Goal: Information Seeking & Learning: Learn about a topic

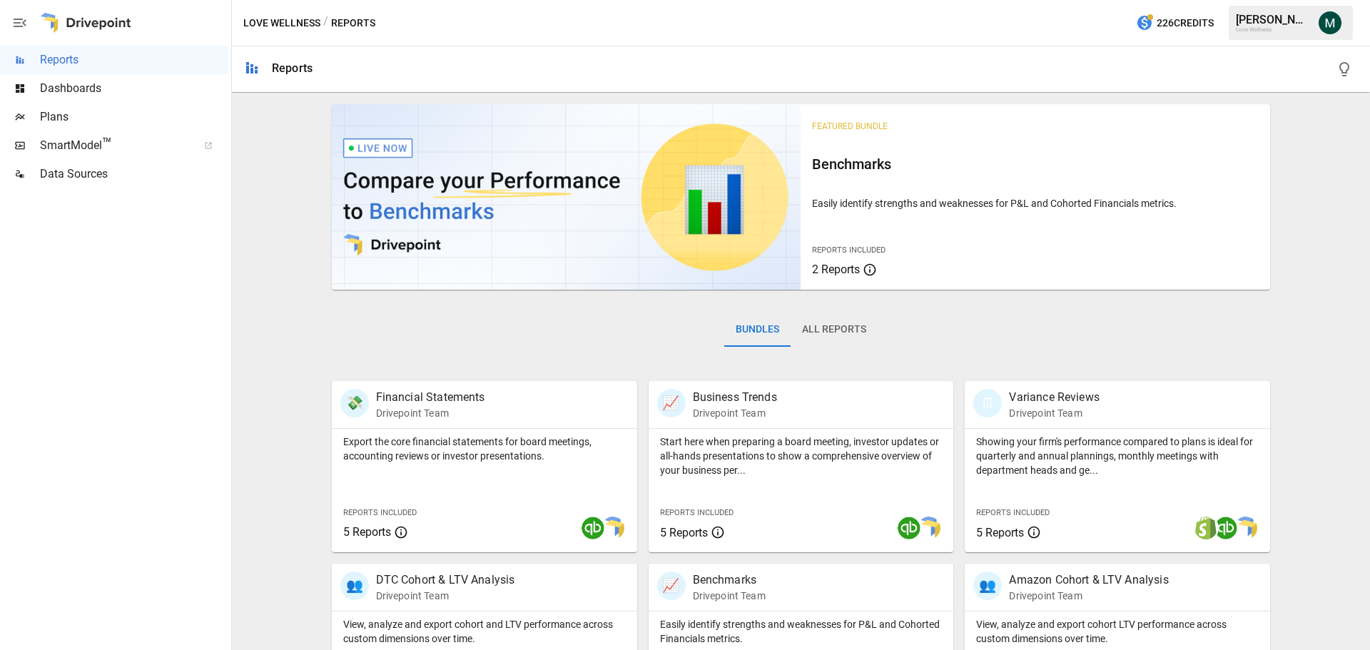
click at [67, 143] on span "SmartModel ™" at bounding box center [114, 145] width 148 height 17
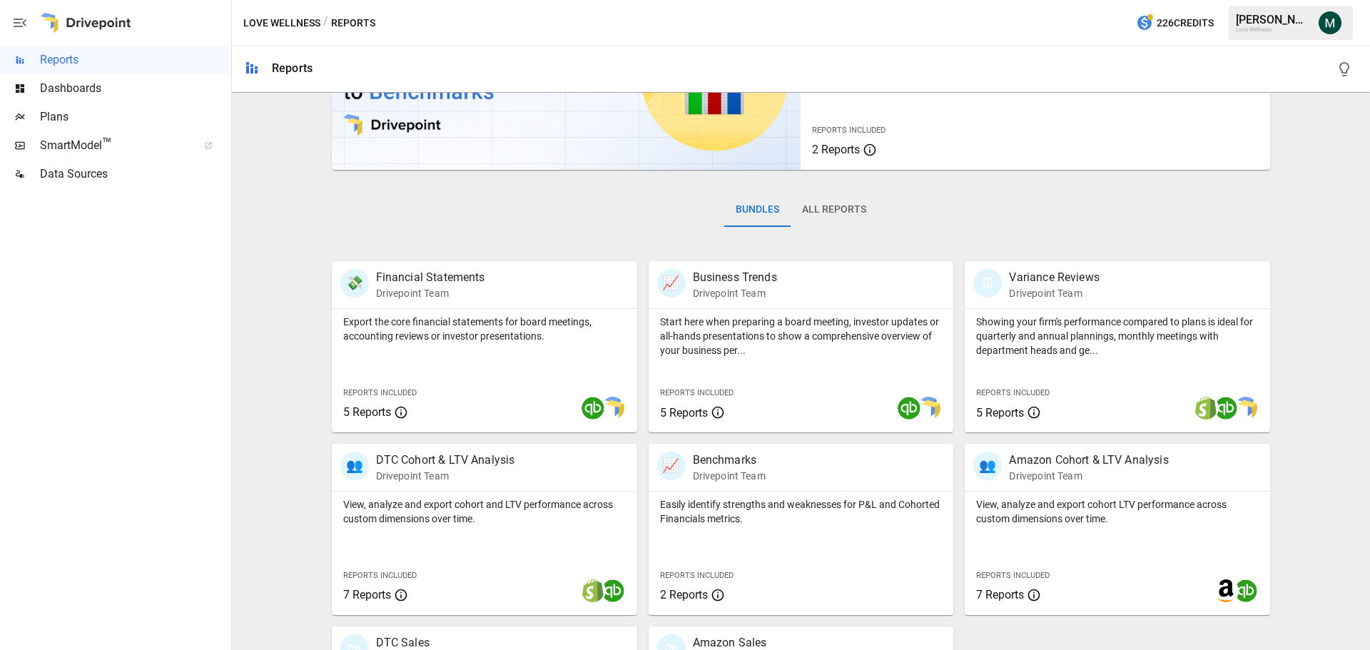
scroll to position [273, 0]
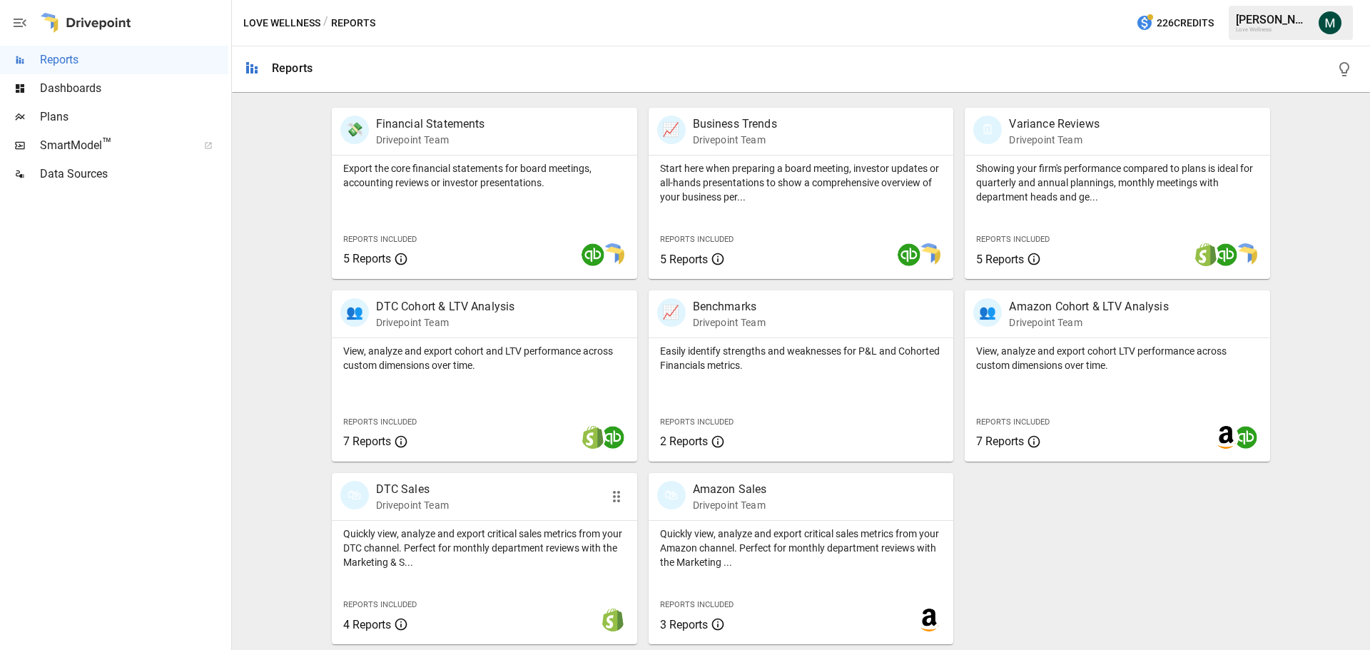
click at [385, 490] on p "DTC Sales" at bounding box center [412, 489] width 73 height 17
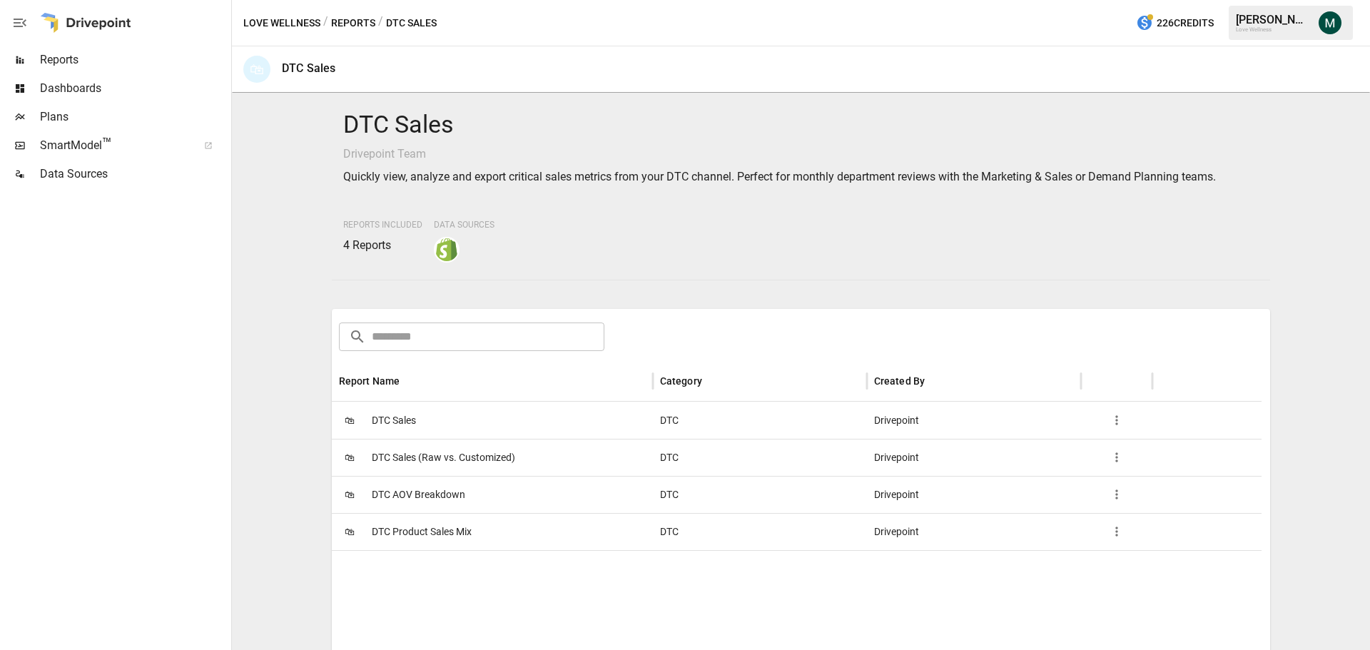
click at [105, 92] on span "Dashboards" at bounding box center [134, 88] width 188 height 17
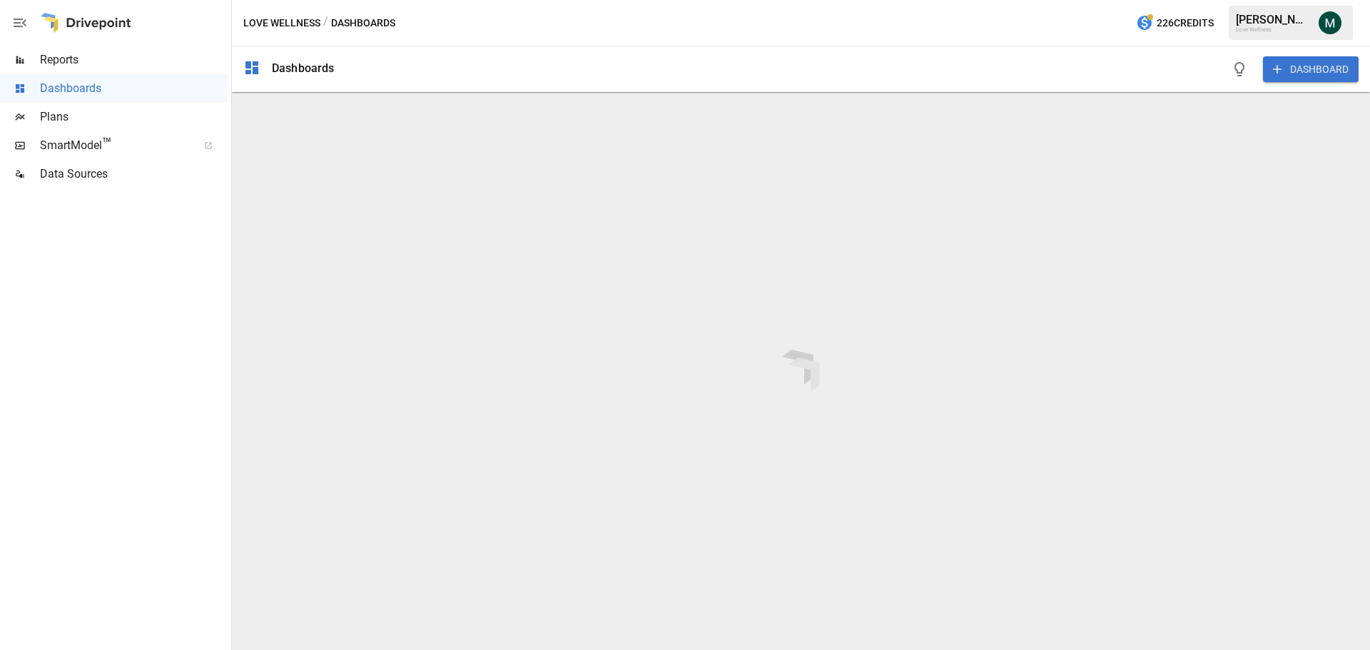
click at [125, 59] on span "Reports" at bounding box center [134, 59] width 188 height 17
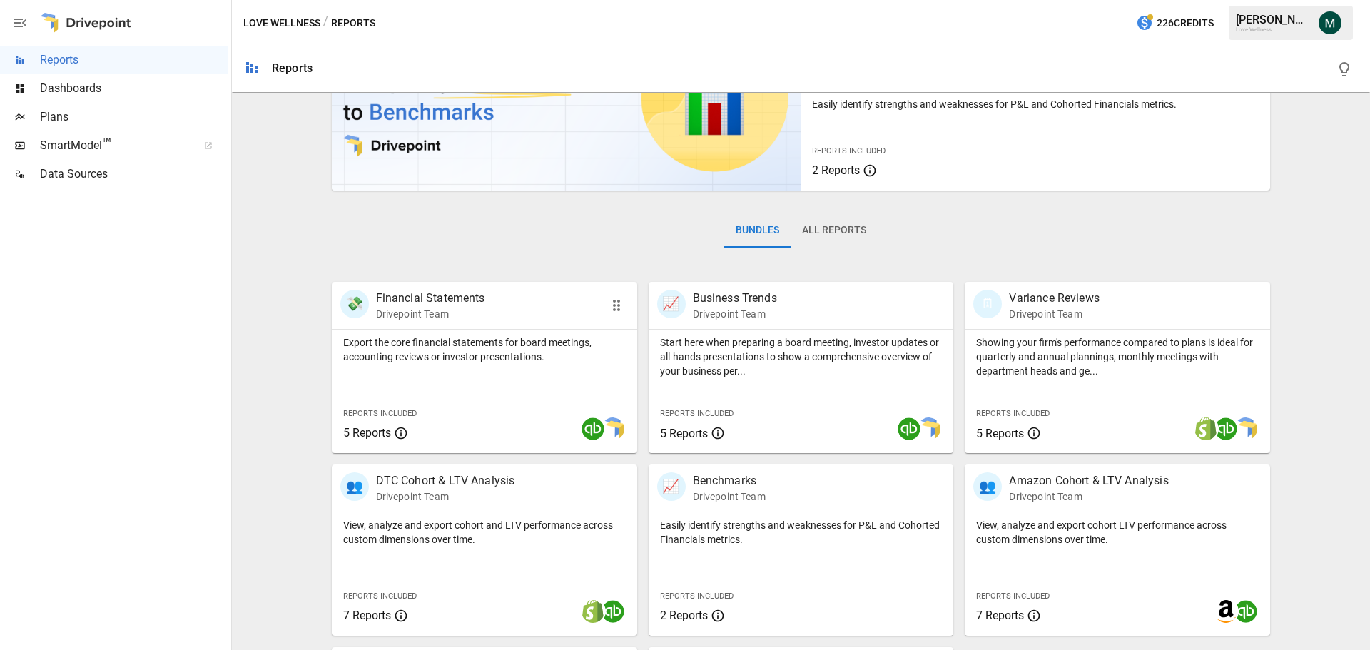
scroll to position [273, 0]
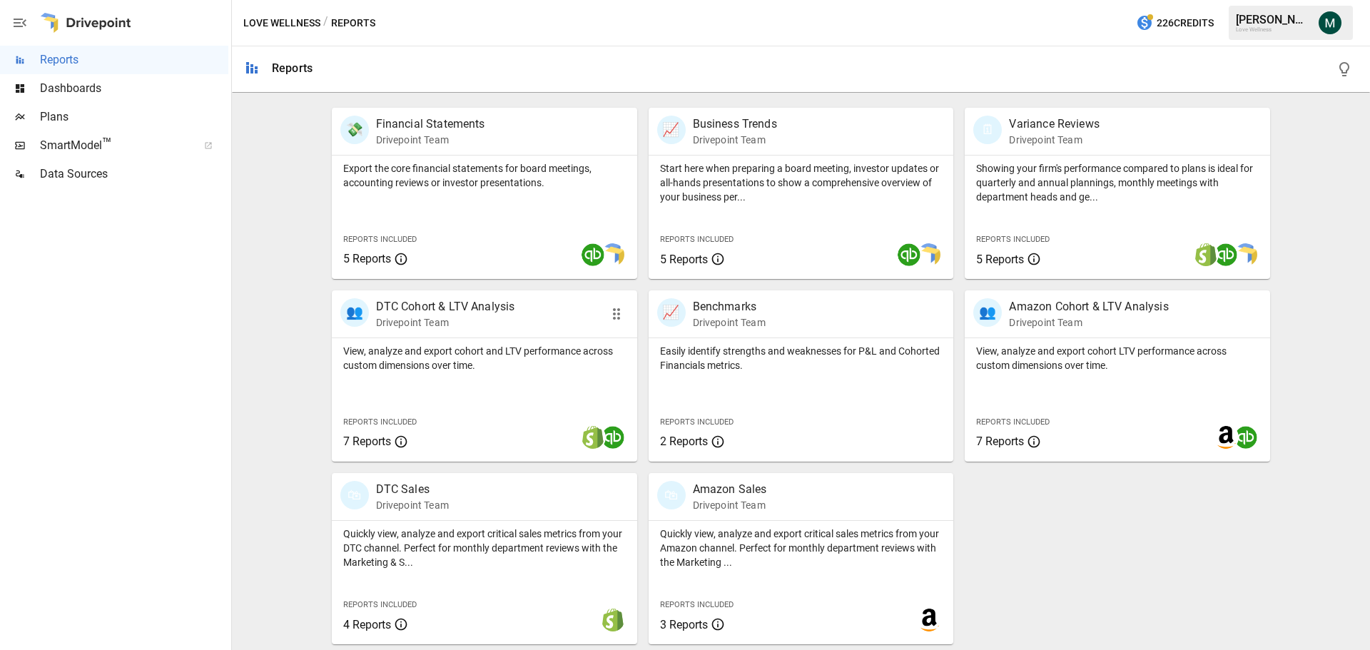
click at [479, 304] on p "DTC Cohort & LTV Analysis" at bounding box center [445, 306] width 139 height 17
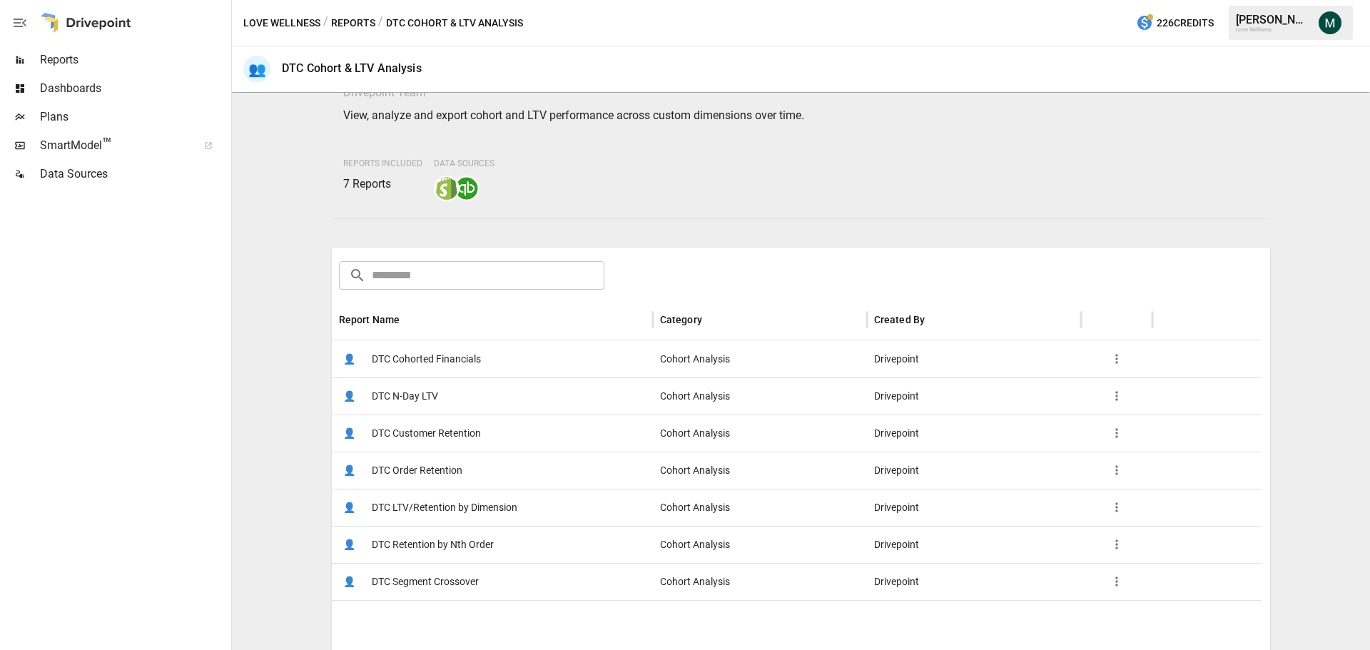
scroll to position [143, 0]
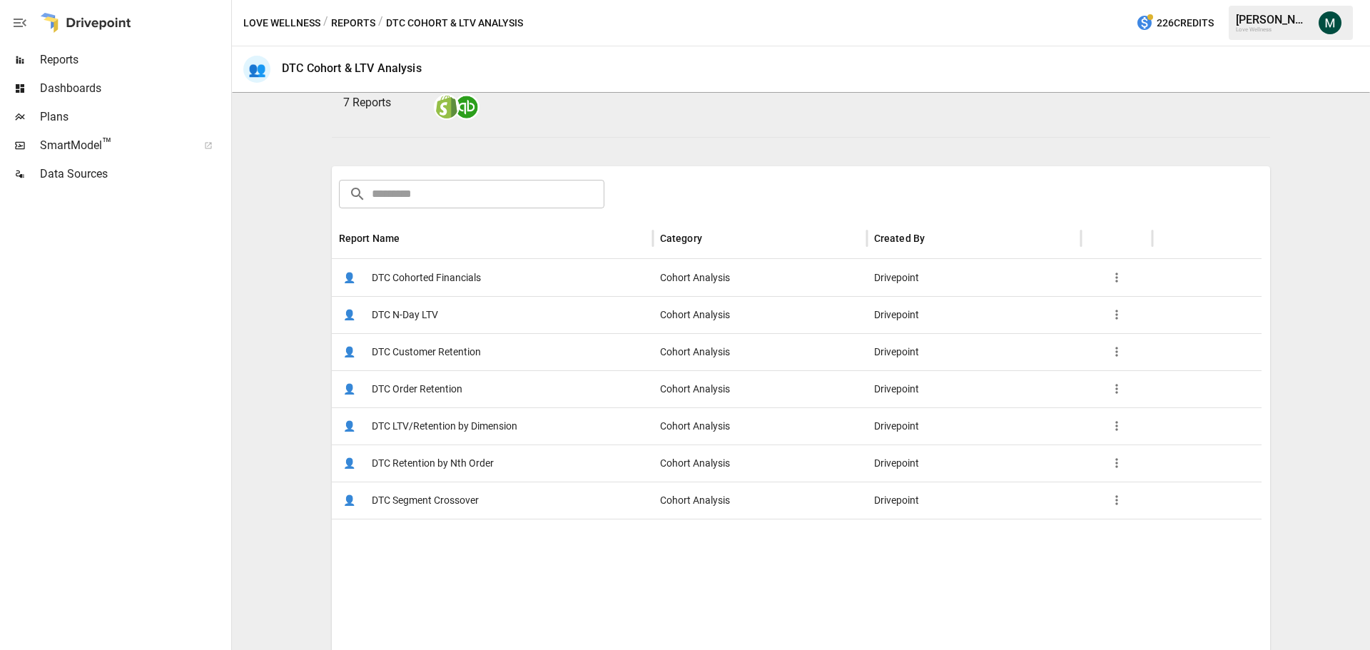
click at [430, 310] on span "DTC N-Day LTV" at bounding box center [405, 315] width 66 height 36
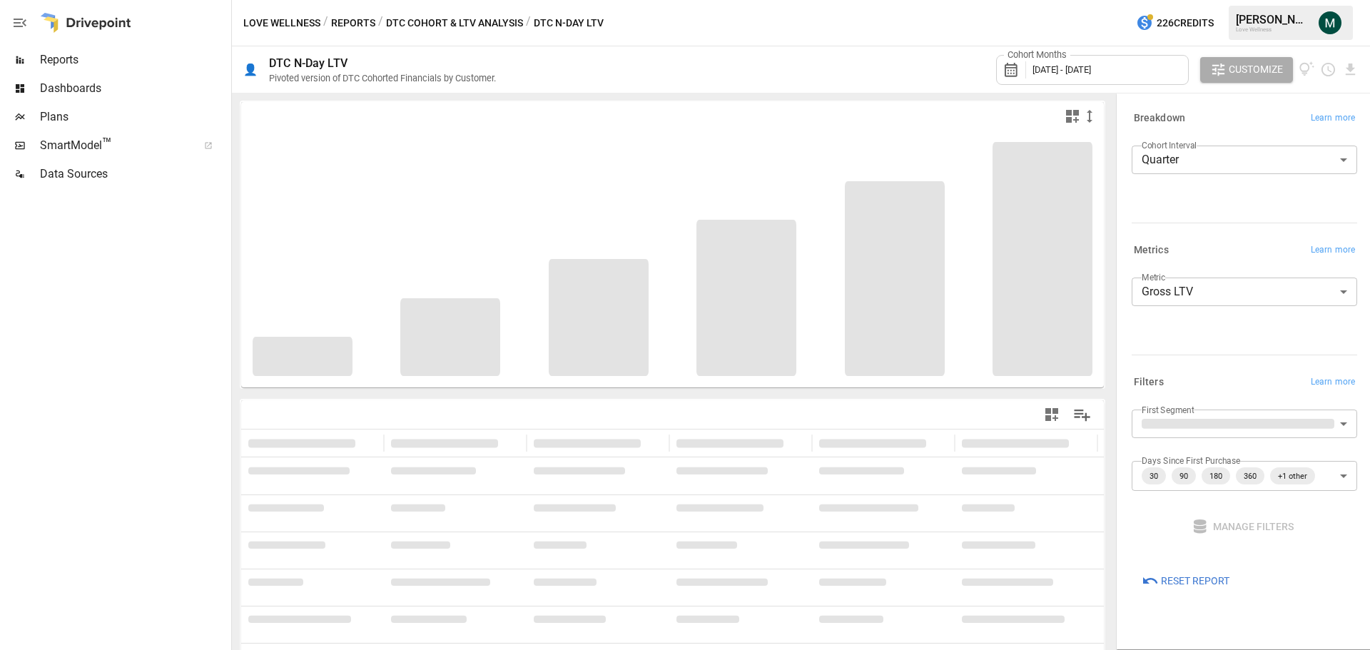
click at [1209, 0] on body "**********" at bounding box center [685, 0] width 1370 height 0
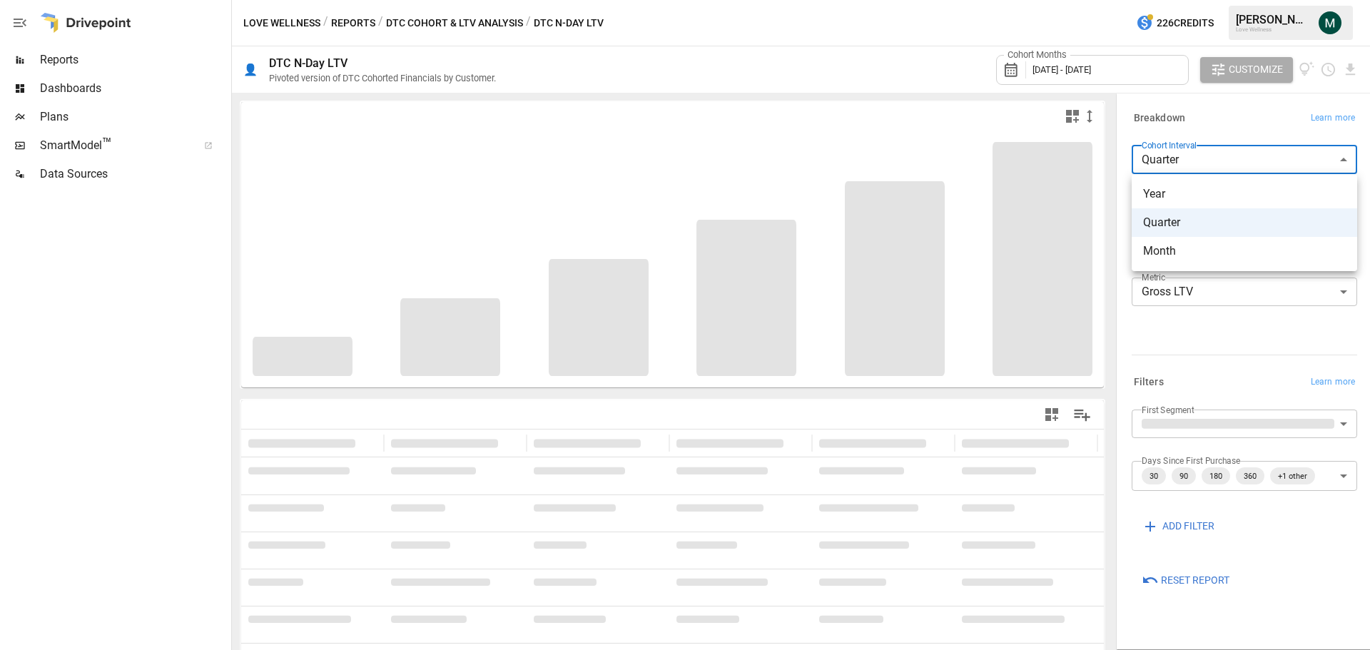
click at [761, 41] on div at bounding box center [685, 325] width 1370 height 650
click at [1235, 0] on body "**********" at bounding box center [685, 0] width 1370 height 0
click at [1184, 254] on span "Month" at bounding box center [1244, 251] width 203 height 17
type input "*****"
click at [1167, 72] on div "Cohort Months [DATE] - [DATE]" at bounding box center [1092, 70] width 193 height 30
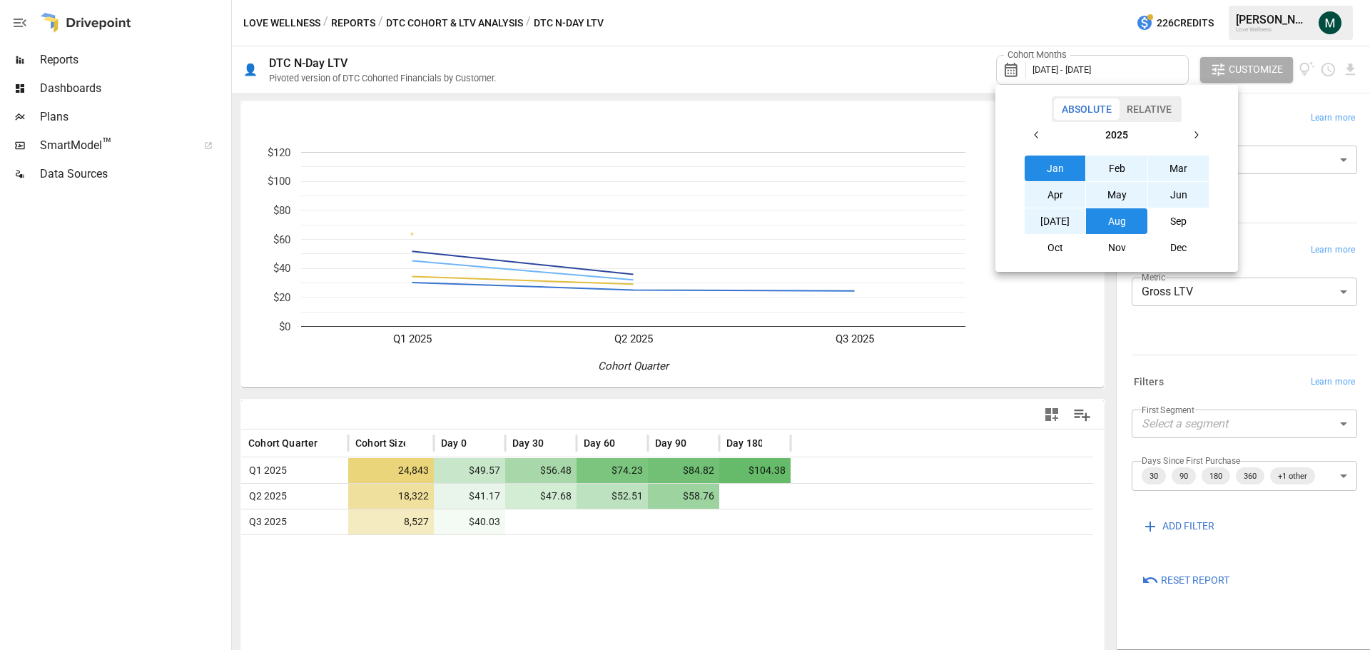
drag, startPoint x: 1055, startPoint y: 167, endPoint x: 1091, endPoint y: 177, distance: 37.0
click at [1057, 167] on button "Jan" at bounding box center [1055, 169] width 61 height 26
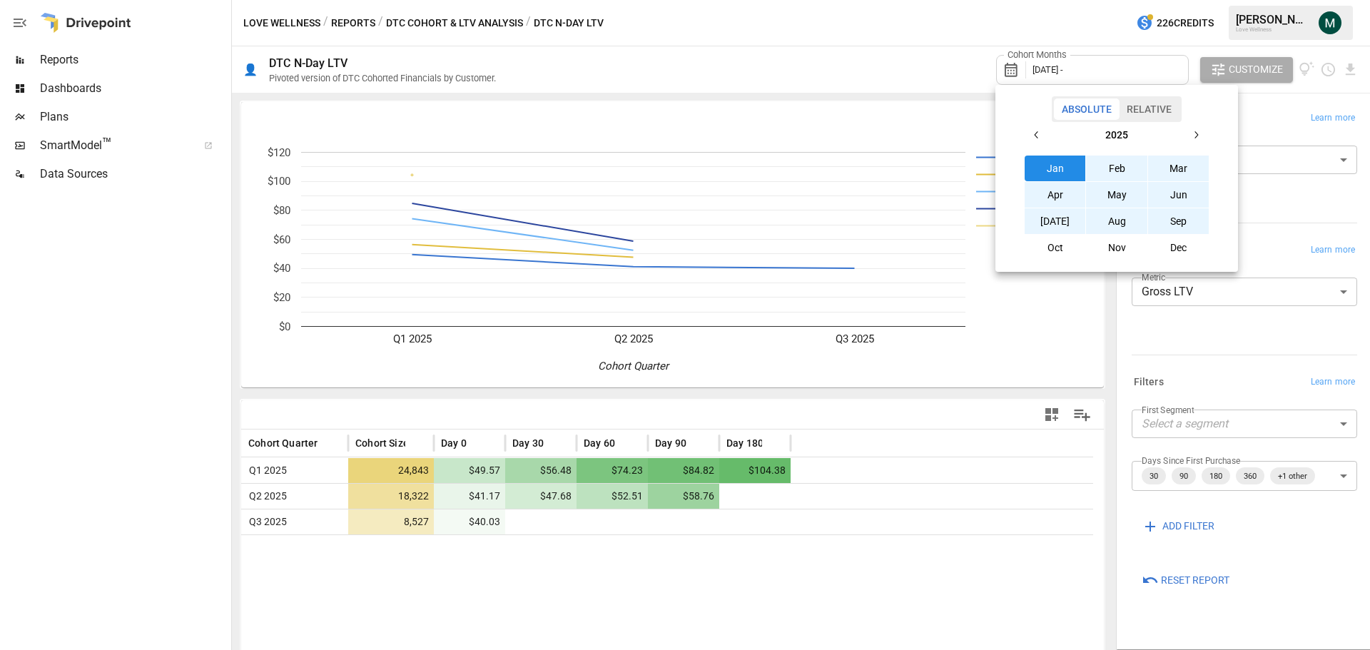
click at [1188, 227] on button "Sep" at bounding box center [1178, 221] width 61 height 26
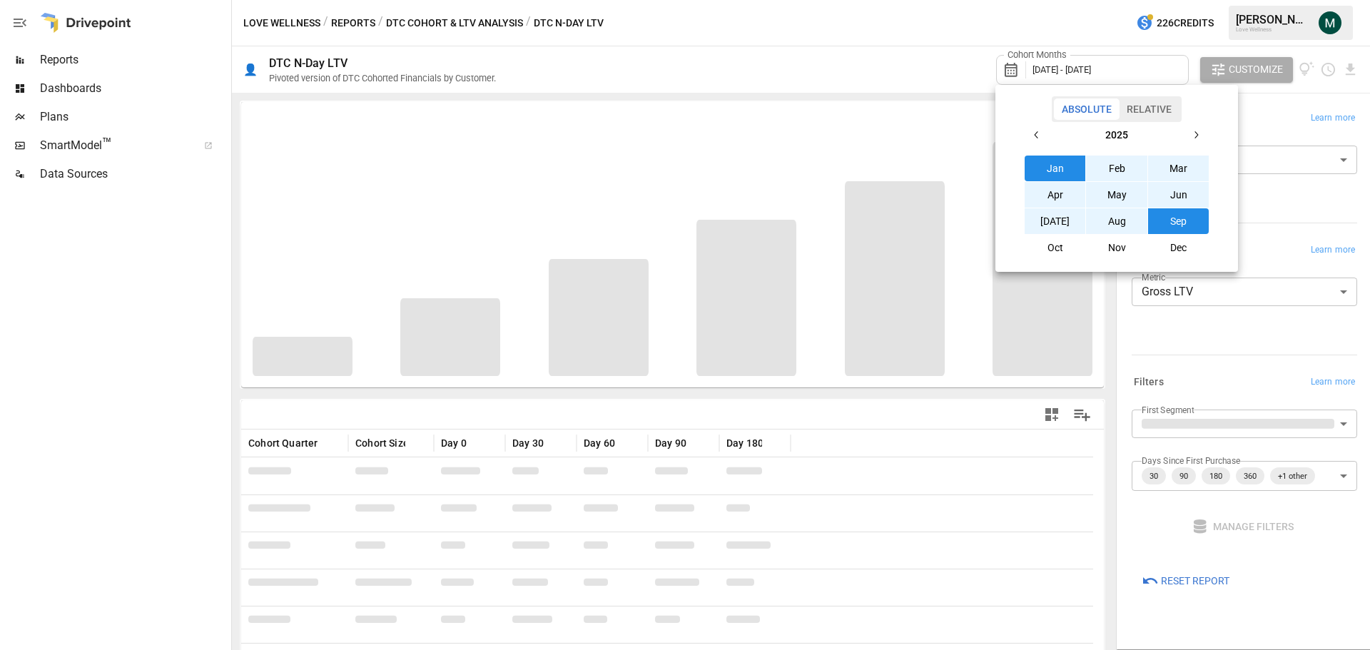
click at [898, 81] on div at bounding box center [685, 325] width 1370 height 650
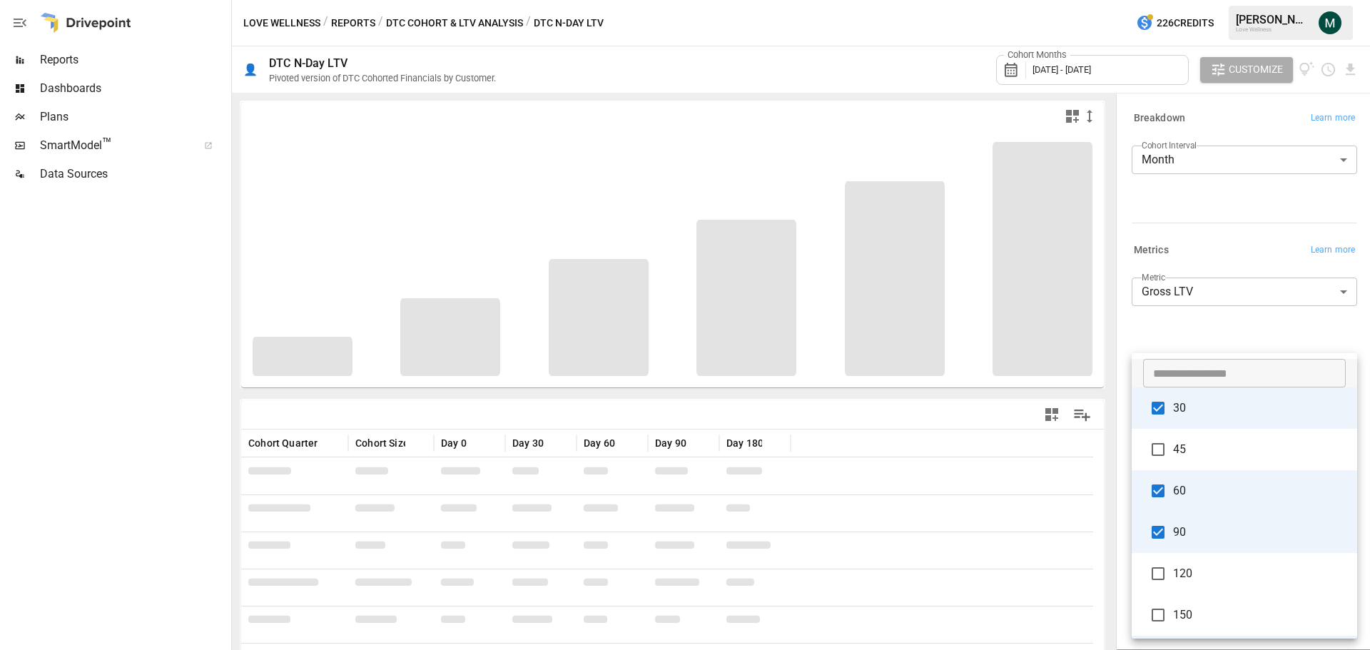
click at [1339, 0] on body "**********" at bounding box center [685, 0] width 1370 height 0
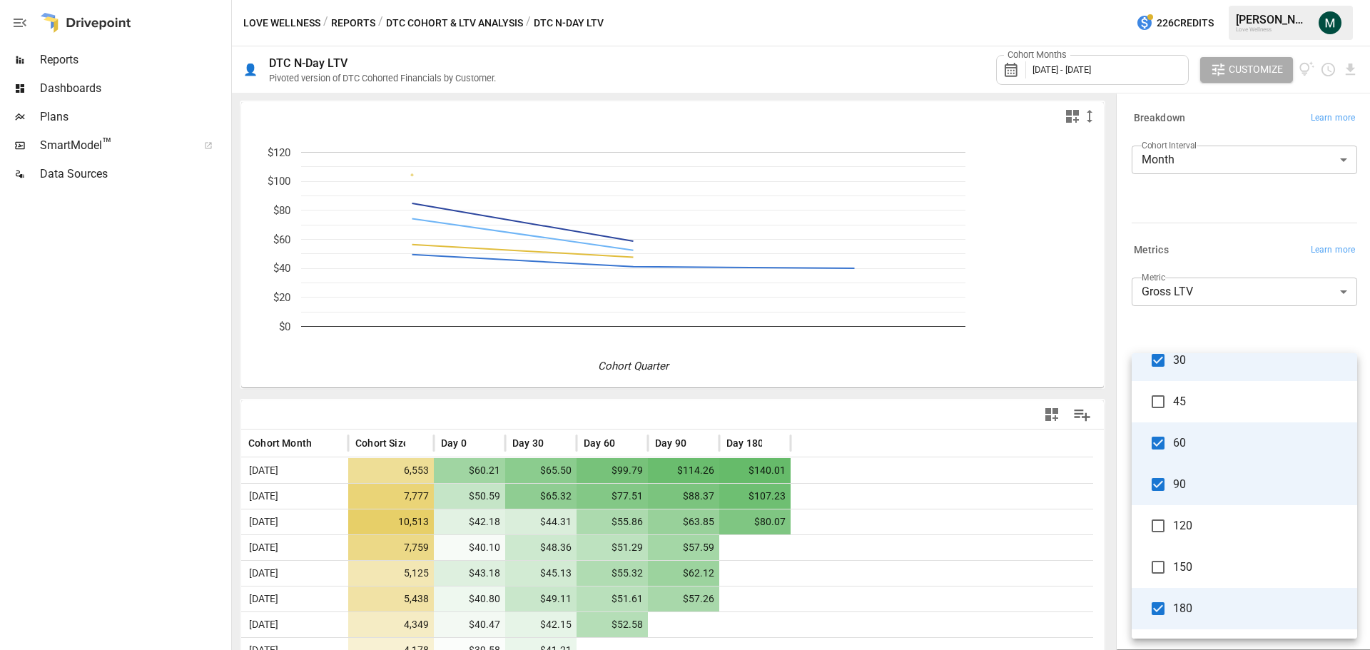
scroll to position [71, 0]
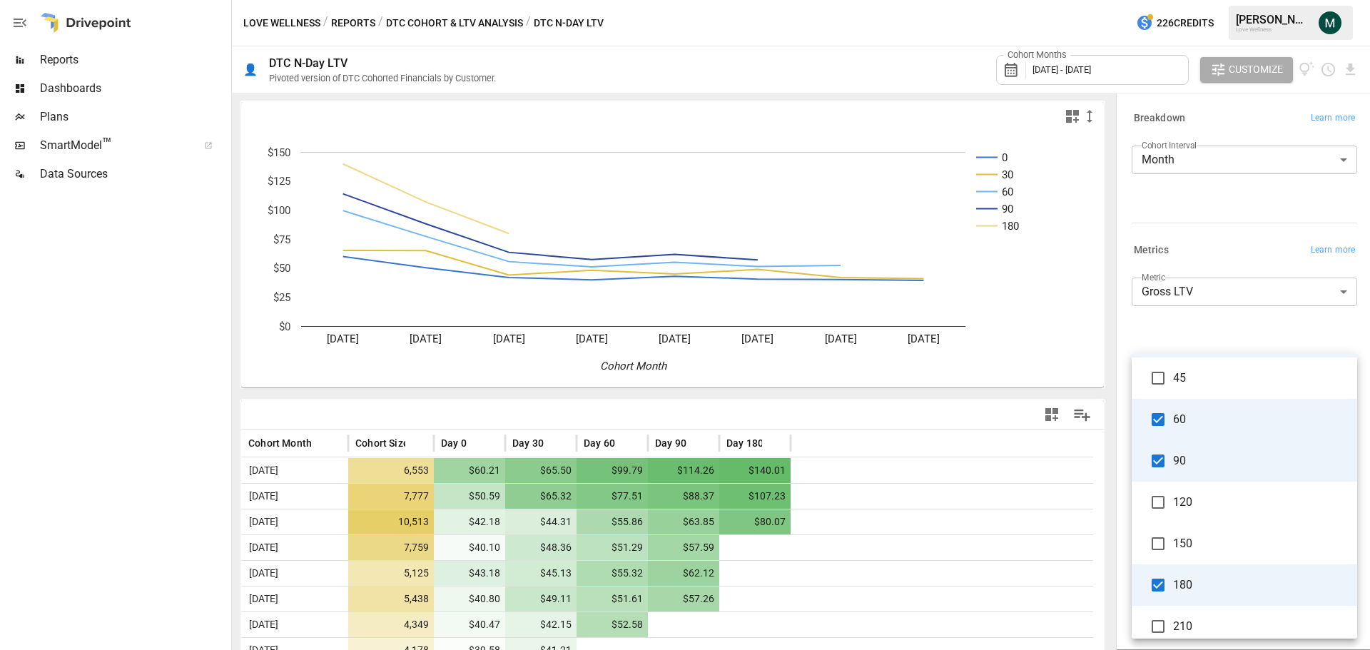
click at [812, 402] on div at bounding box center [685, 325] width 1370 height 650
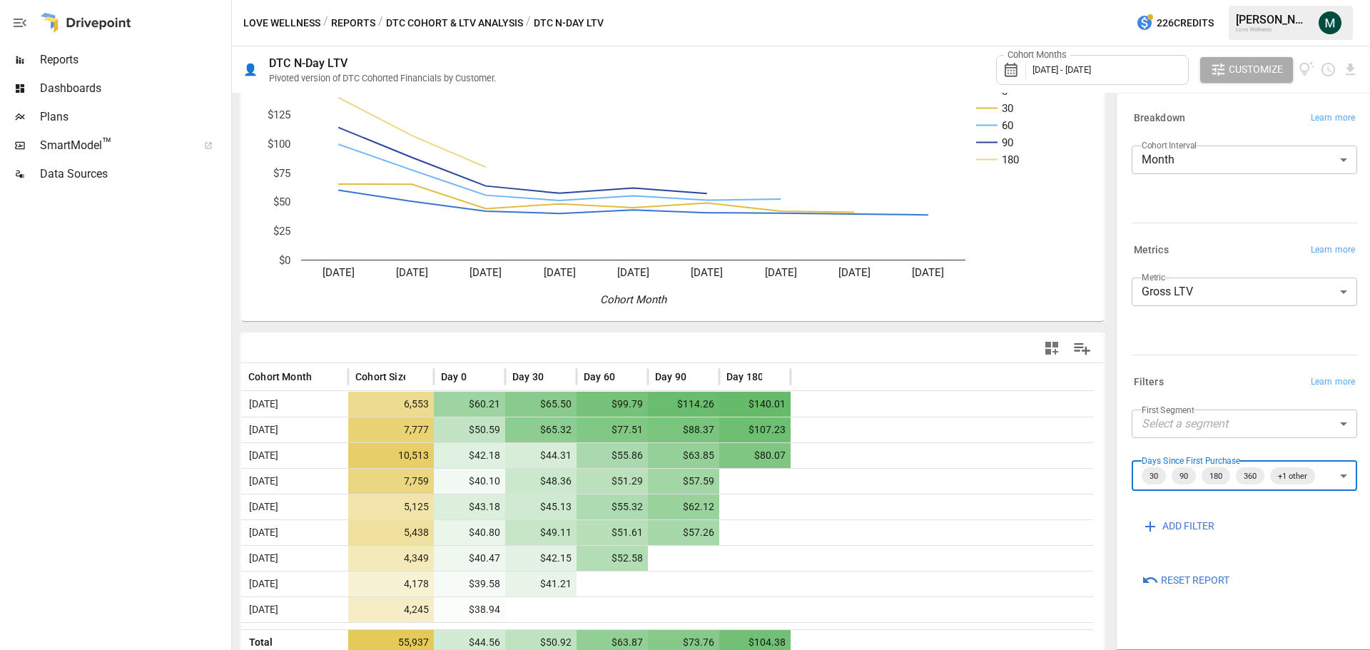
scroll to position [73, 0]
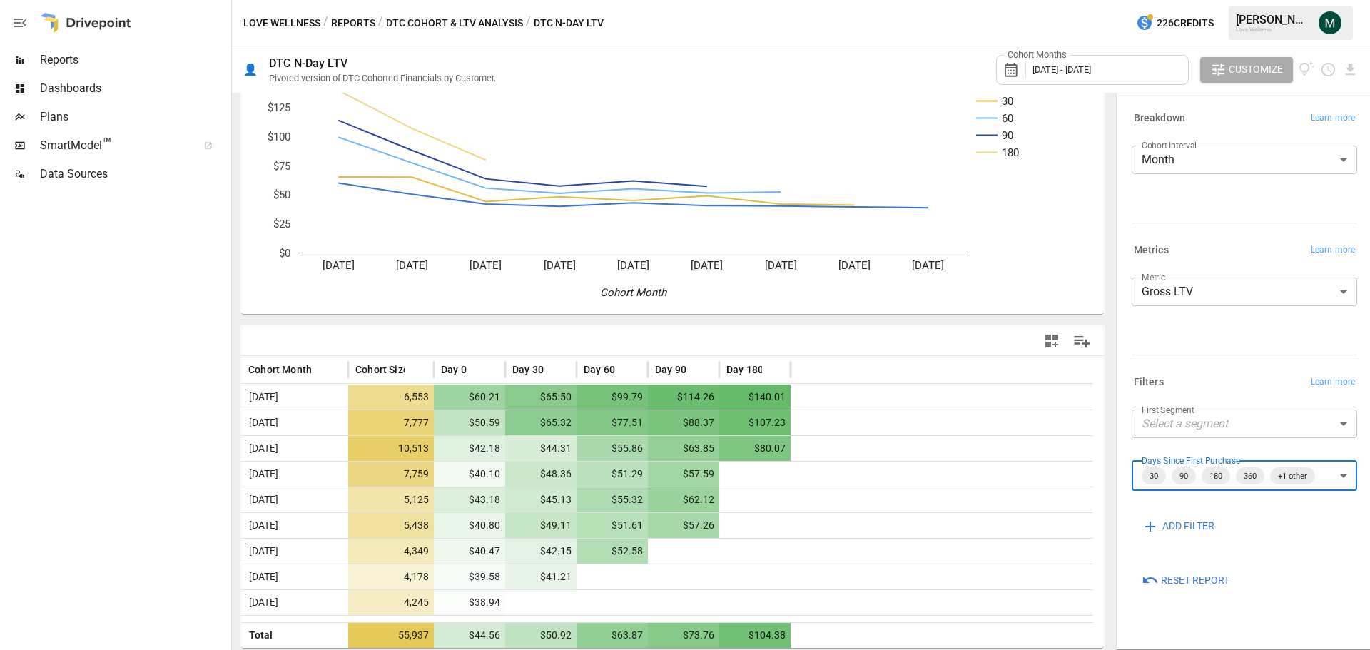
click at [1244, 0] on body "Reports Dashboards Plans SmartModel ™ Data Sources Love Wellness / Reports / DT…" at bounding box center [685, 0] width 1370 height 0
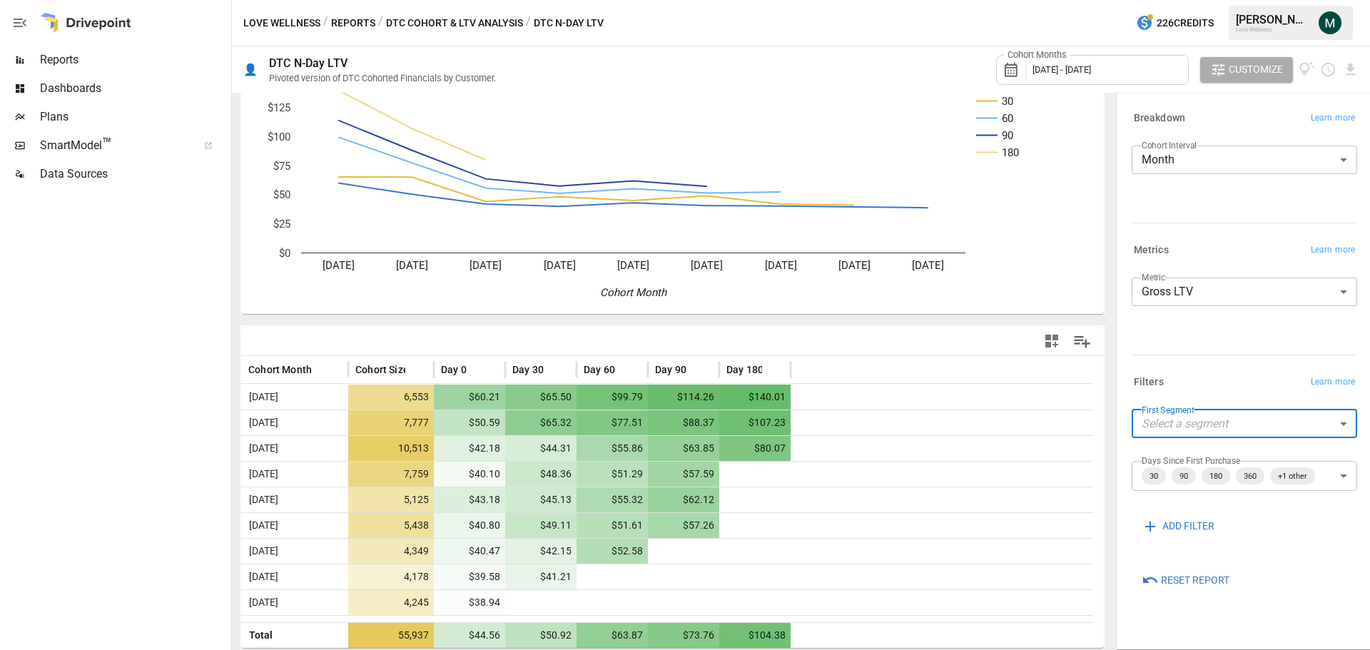
drag, startPoint x: 1241, startPoint y: 387, endPoint x: 1239, endPoint y: 405, distance: 18.0
click at [1241, 386] on div "​ NonSubscription Subscription" at bounding box center [685, 325] width 1370 height 650
click at [1189, 520] on span "ADD FILTER" at bounding box center [1188, 526] width 52 height 18
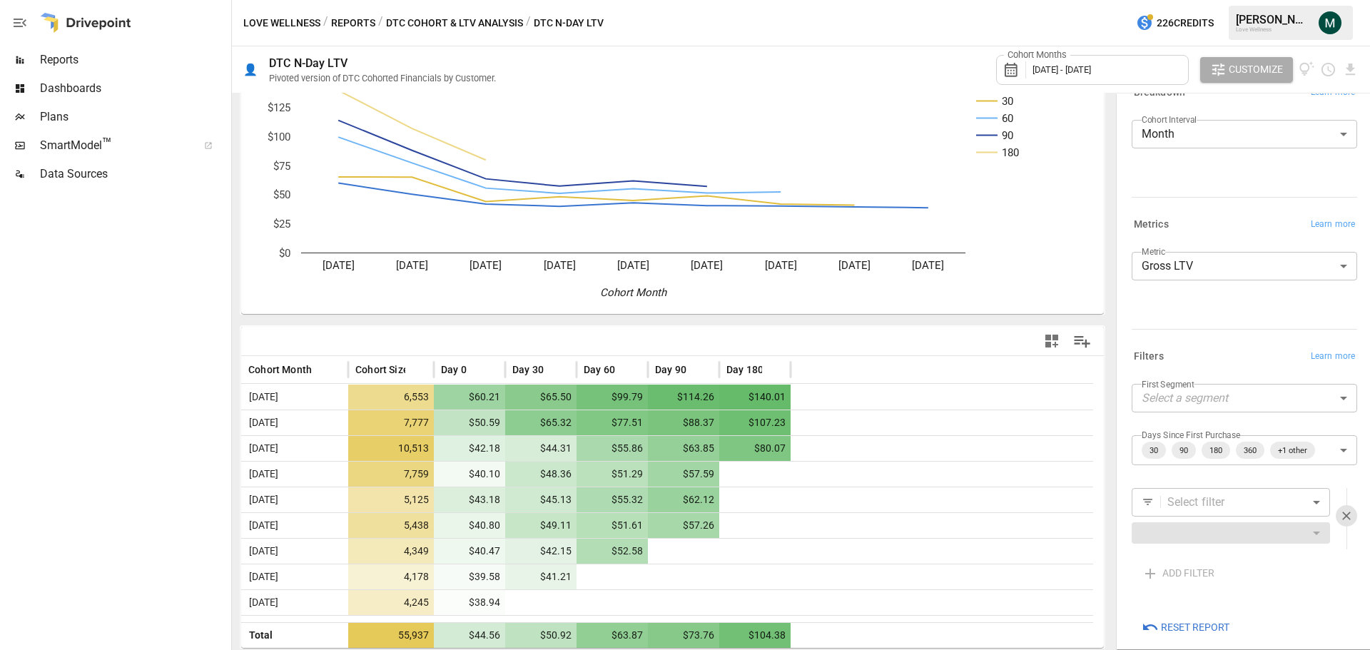
scroll to position [39, 0]
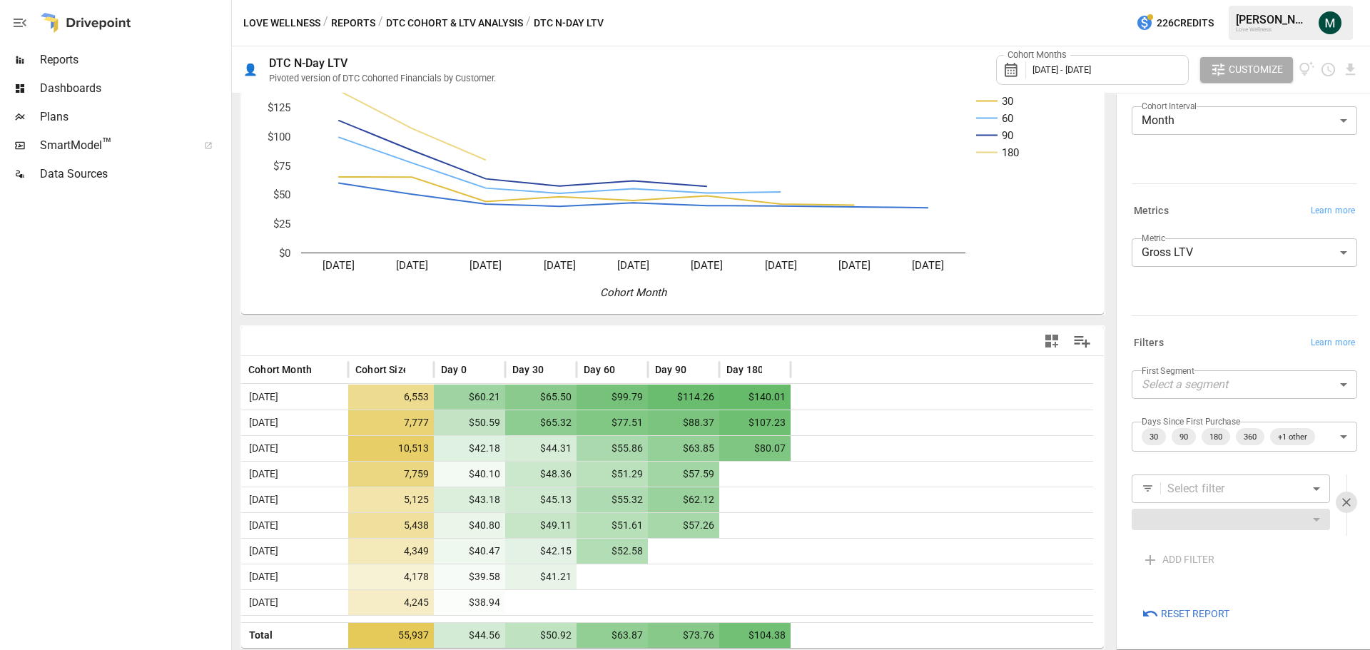
click at [1213, 0] on body "Reports Dashboards Plans SmartModel ™ Data Sources Love Wellness / Reports / DT…" at bounding box center [685, 0] width 1370 height 0
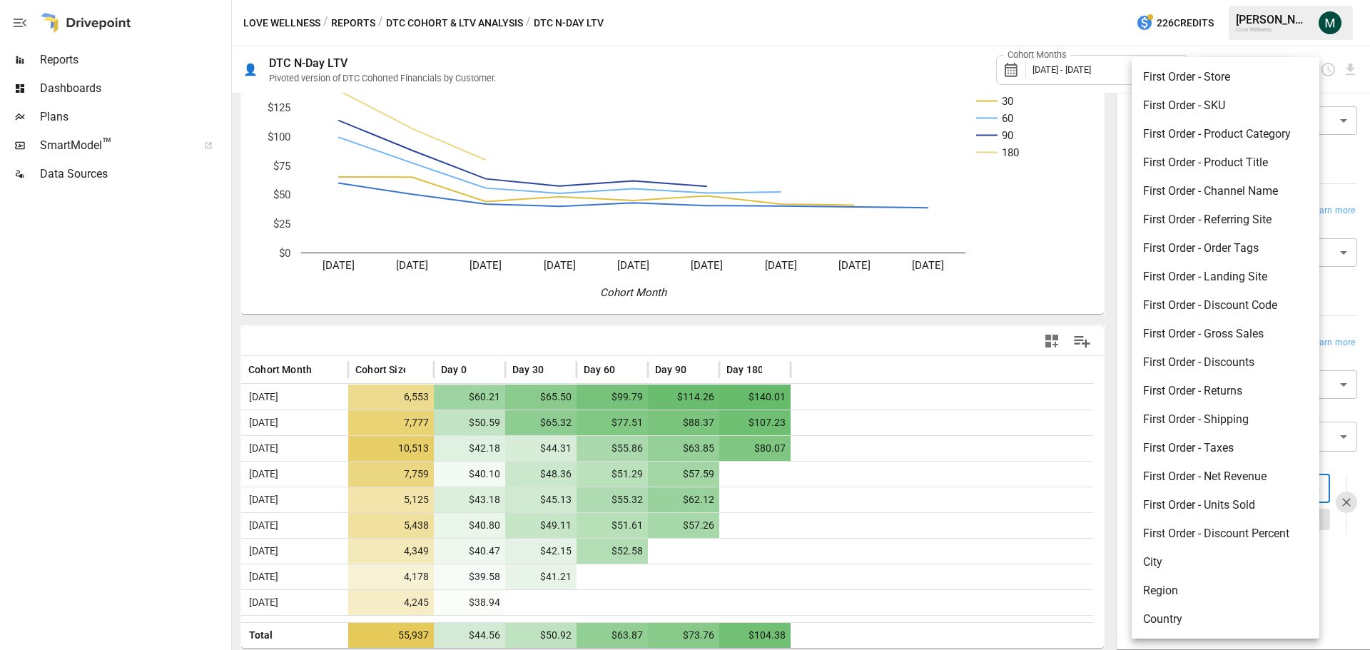
click at [1237, 108] on li "First Order - SKU" at bounding box center [1226, 105] width 188 height 29
type input "**********"
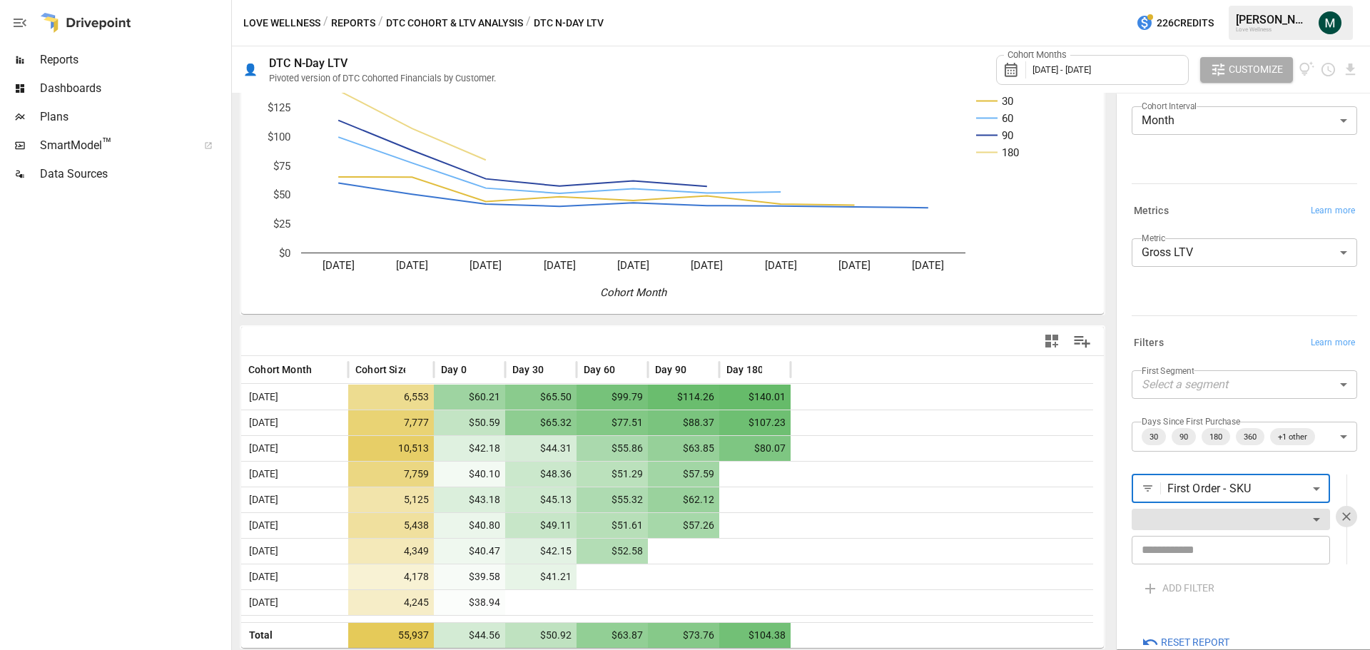
click at [1234, 0] on body "Reports Dashboards Plans SmartModel ™ Data Sources Love Wellness / Reports / DT…" at bounding box center [685, 0] width 1370 height 0
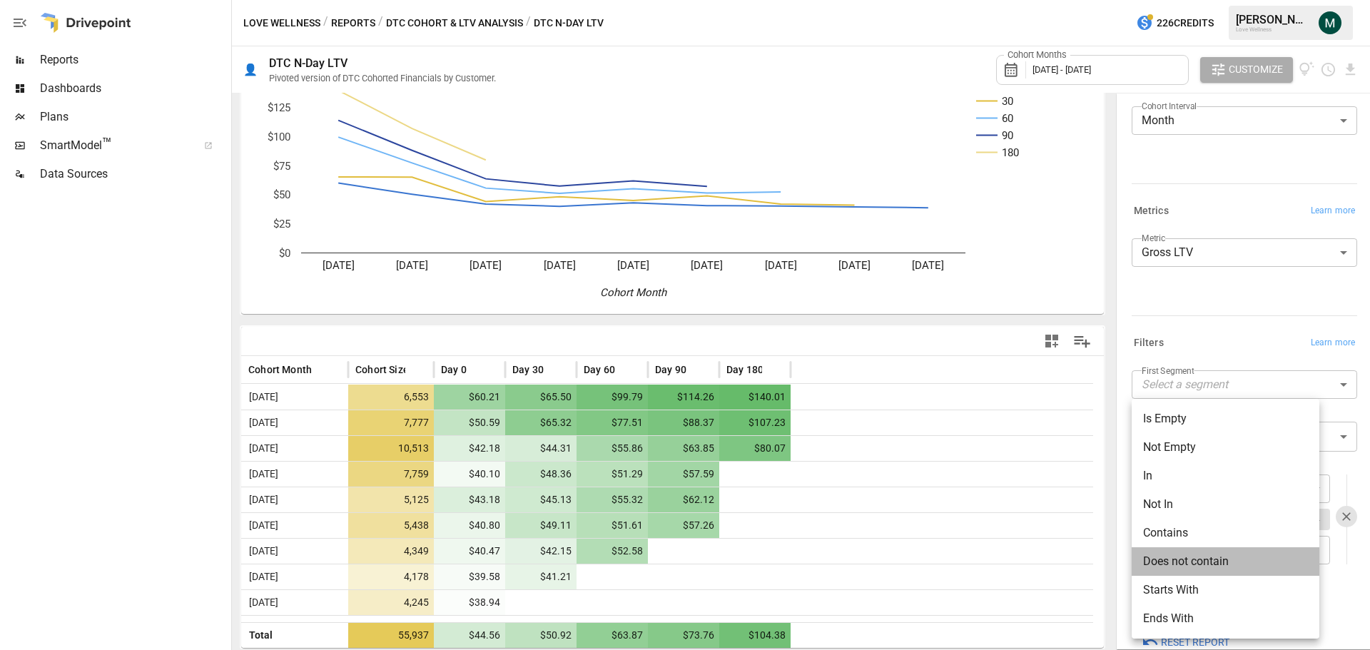
click at [1241, 563] on li "Does not contain" at bounding box center [1226, 561] width 188 height 29
type input "**********"
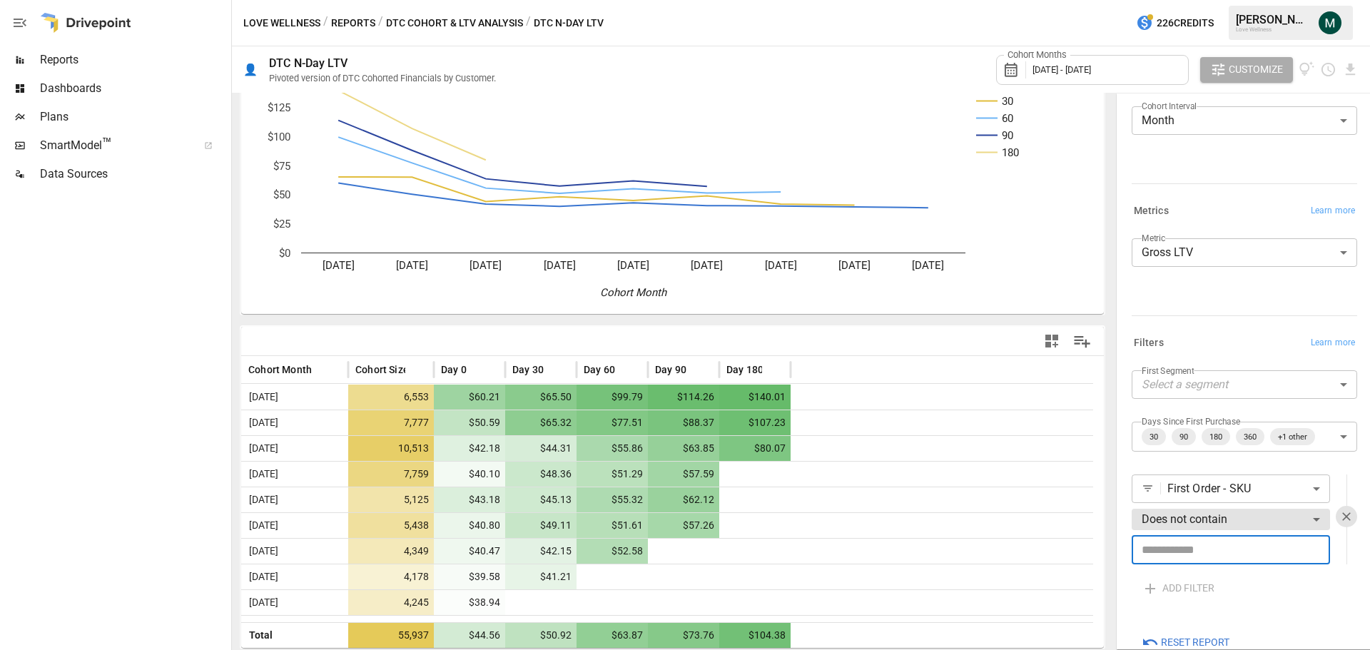
click at [1231, 554] on input "text" at bounding box center [1231, 550] width 198 height 29
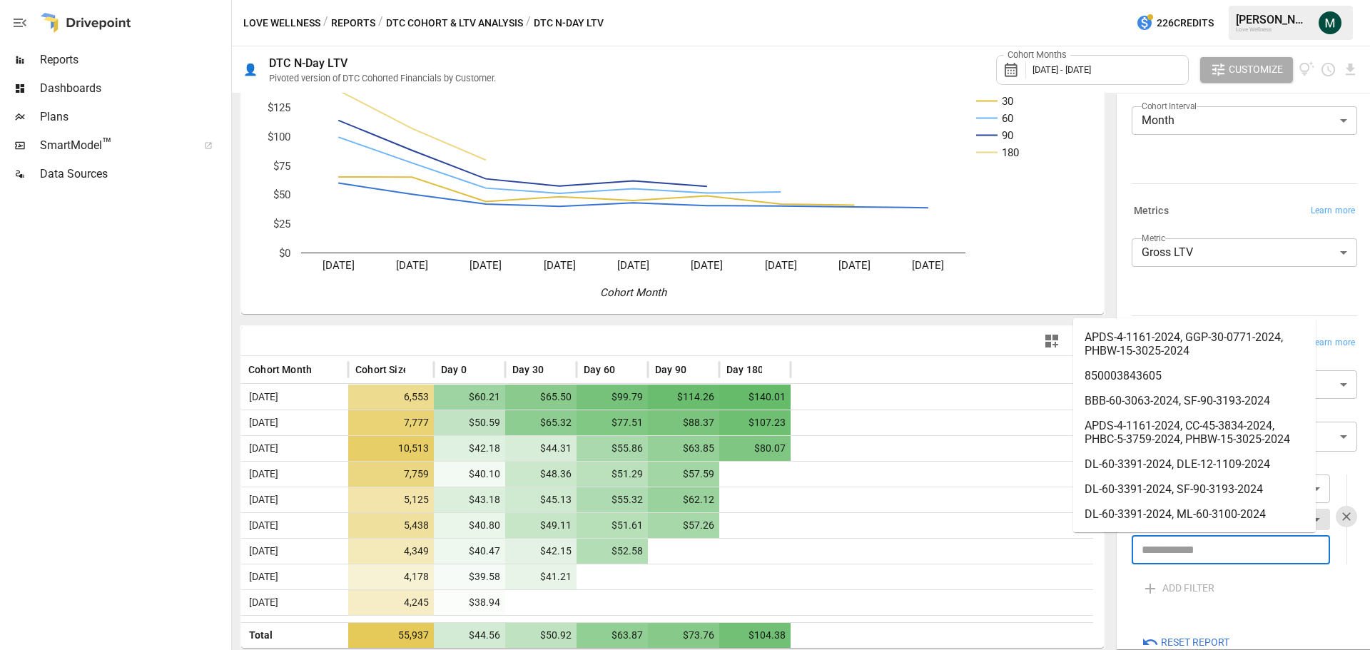
scroll to position [1263, 0]
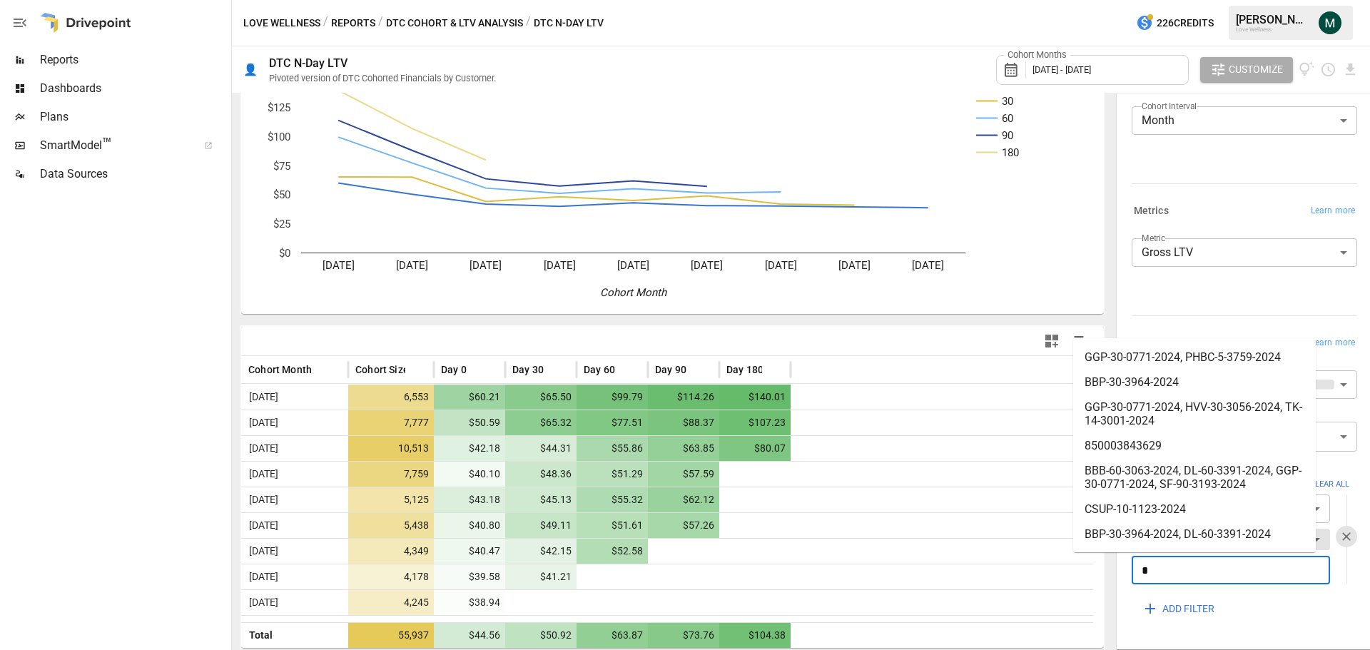
scroll to position [1074, 0]
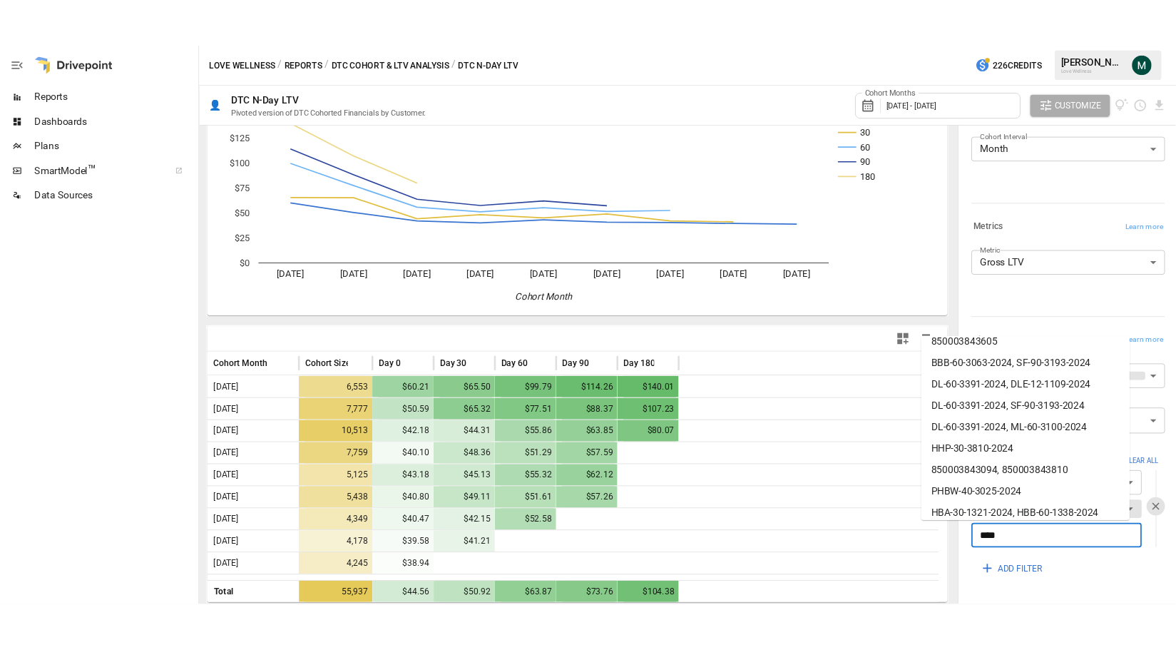
scroll to position [53, 0]
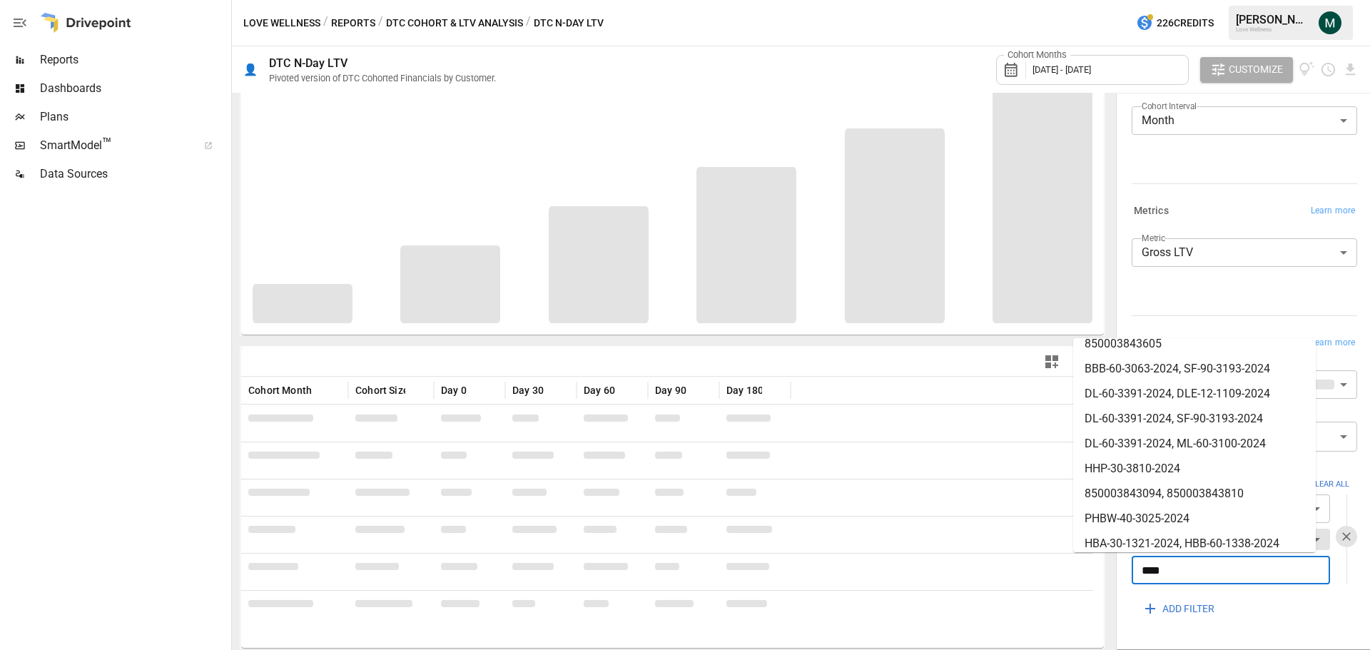
type input "****"
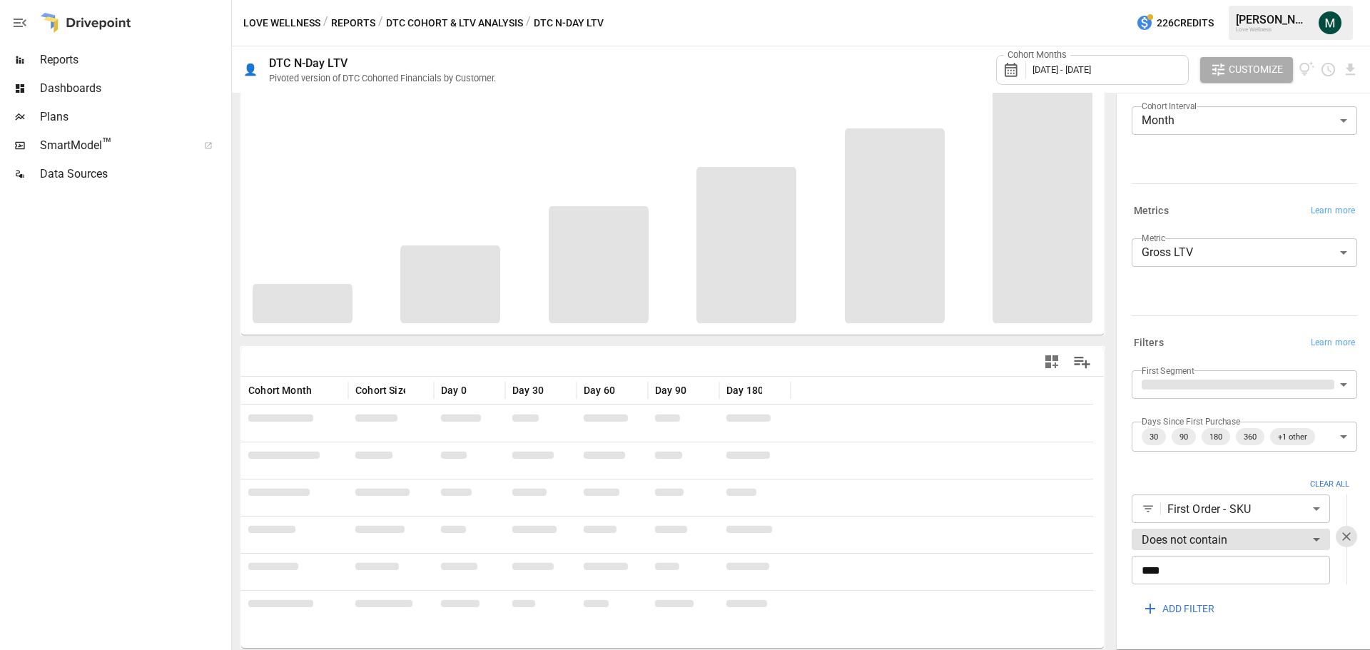
click at [771, 349] on div at bounding box center [886, 362] width 426 height 32
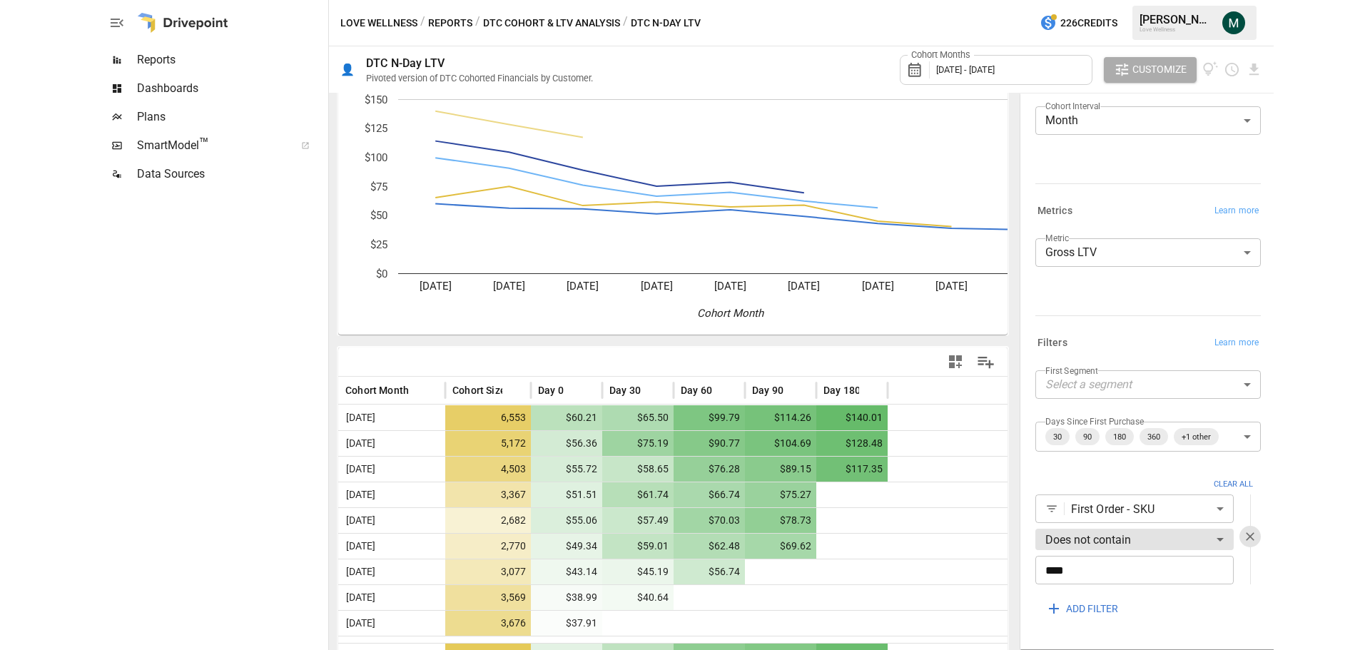
scroll to position [39, 0]
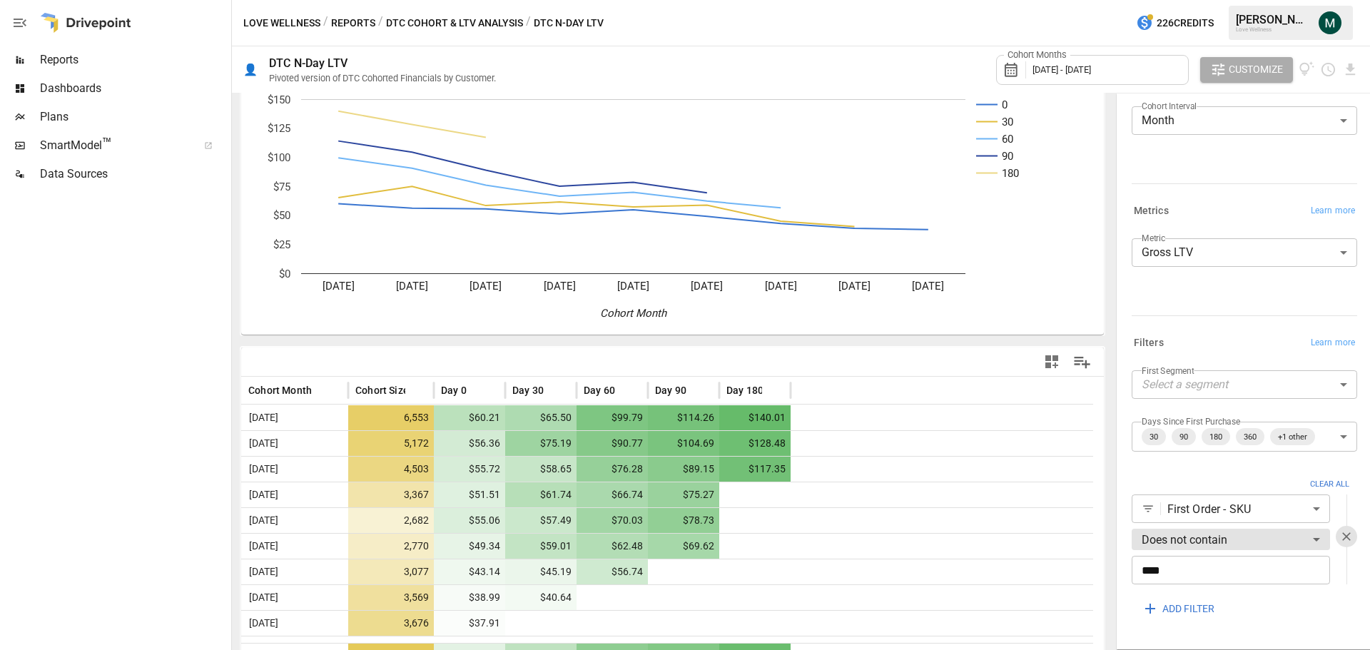
click at [113, 51] on div "Reports" at bounding box center [114, 60] width 228 height 29
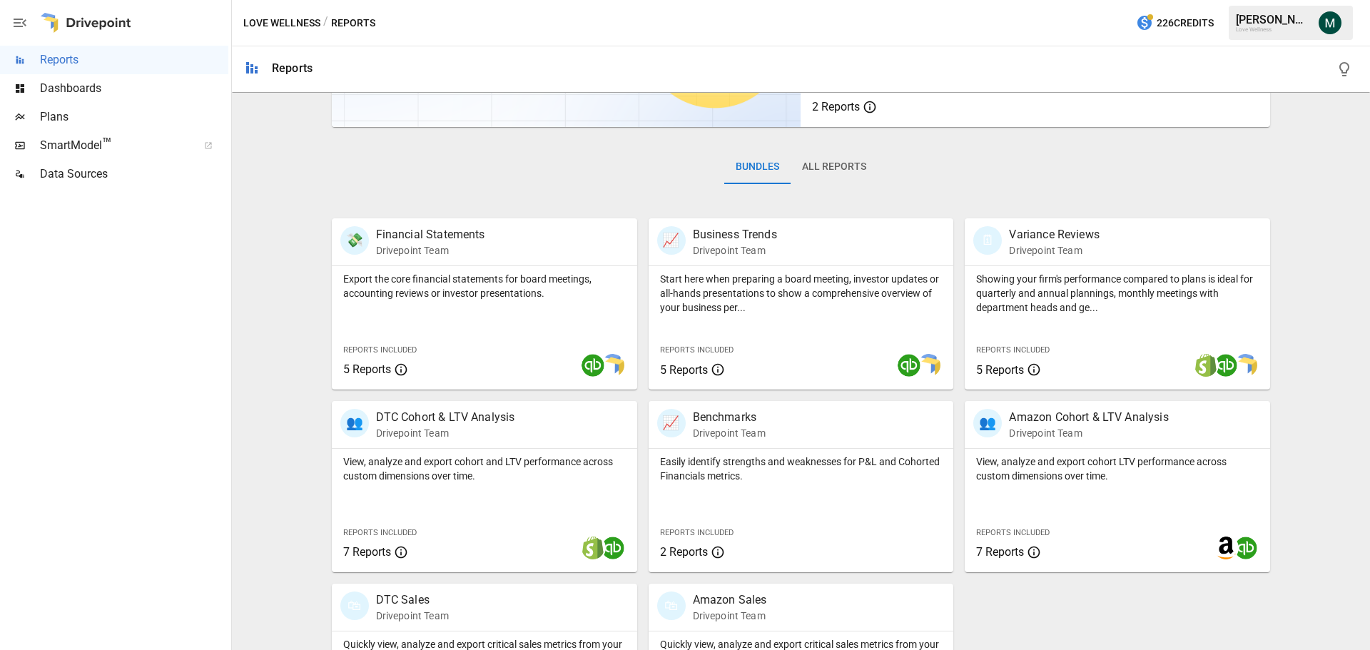
scroll to position [273, 0]
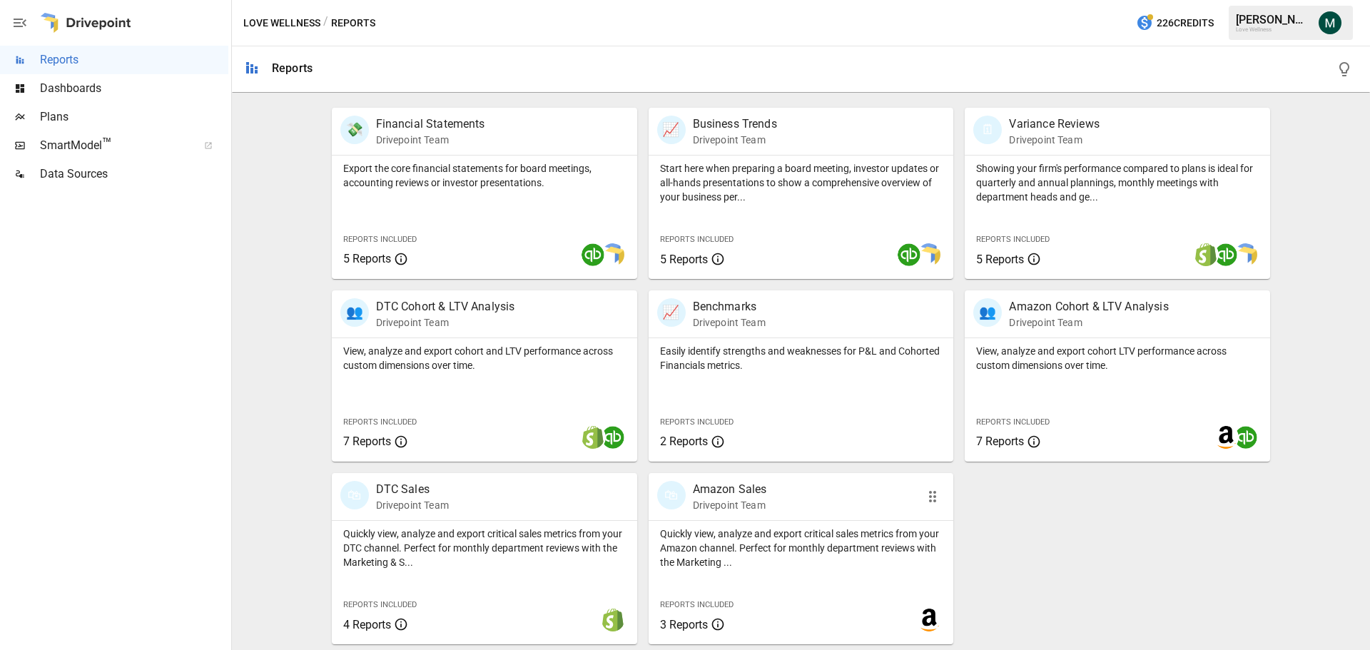
click at [745, 482] on p "Amazon Sales" at bounding box center [730, 489] width 74 height 17
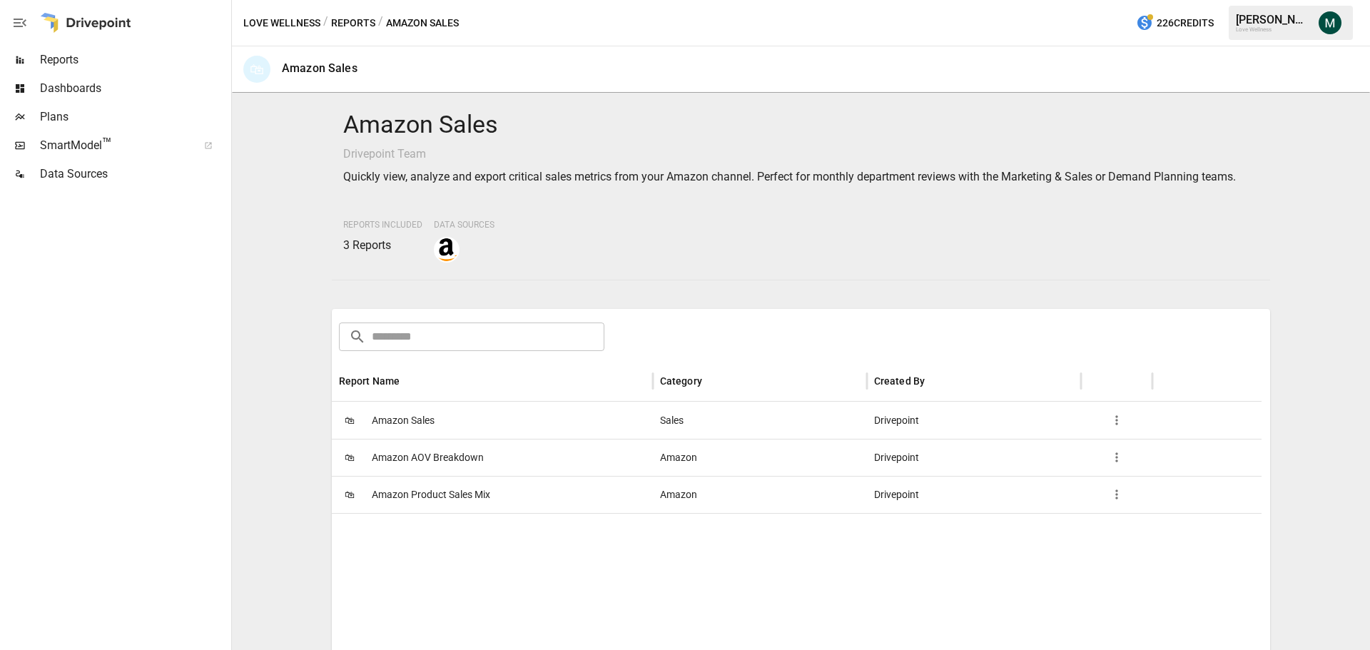
click at [420, 424] on span "Amazon Sales" at bounding box center [403, 420] width 63 height 36
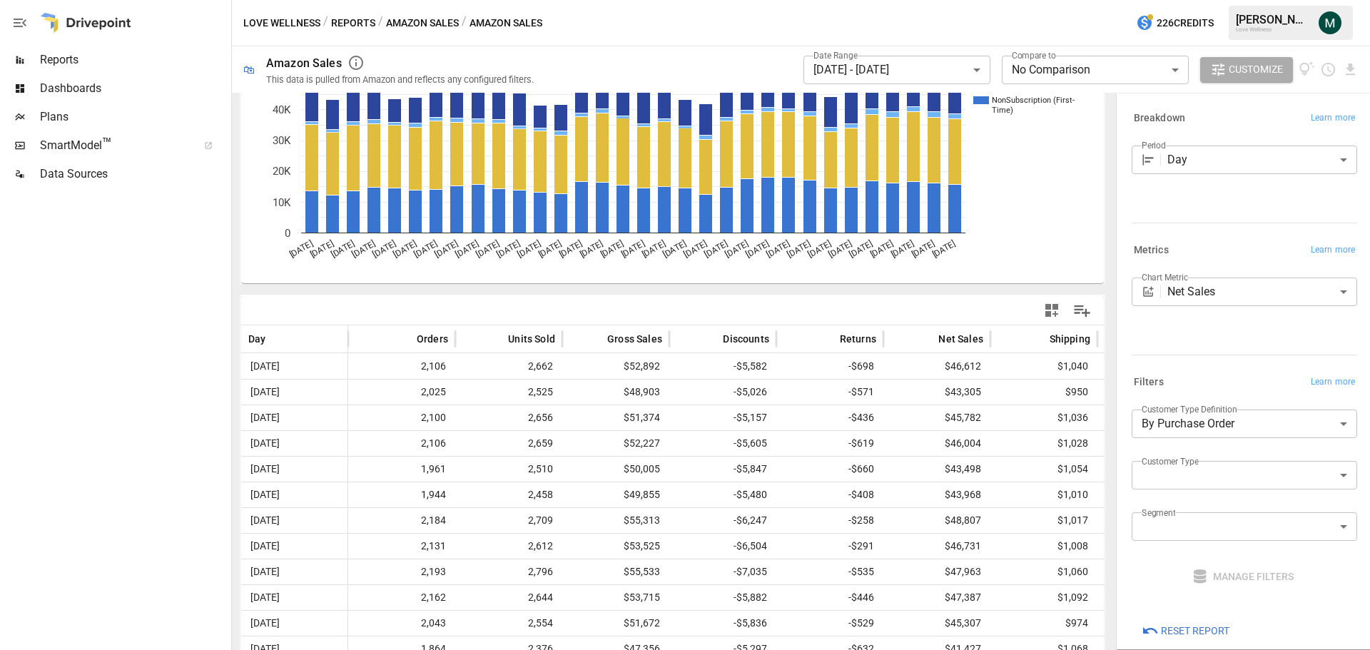
scroll to position [214, 0]
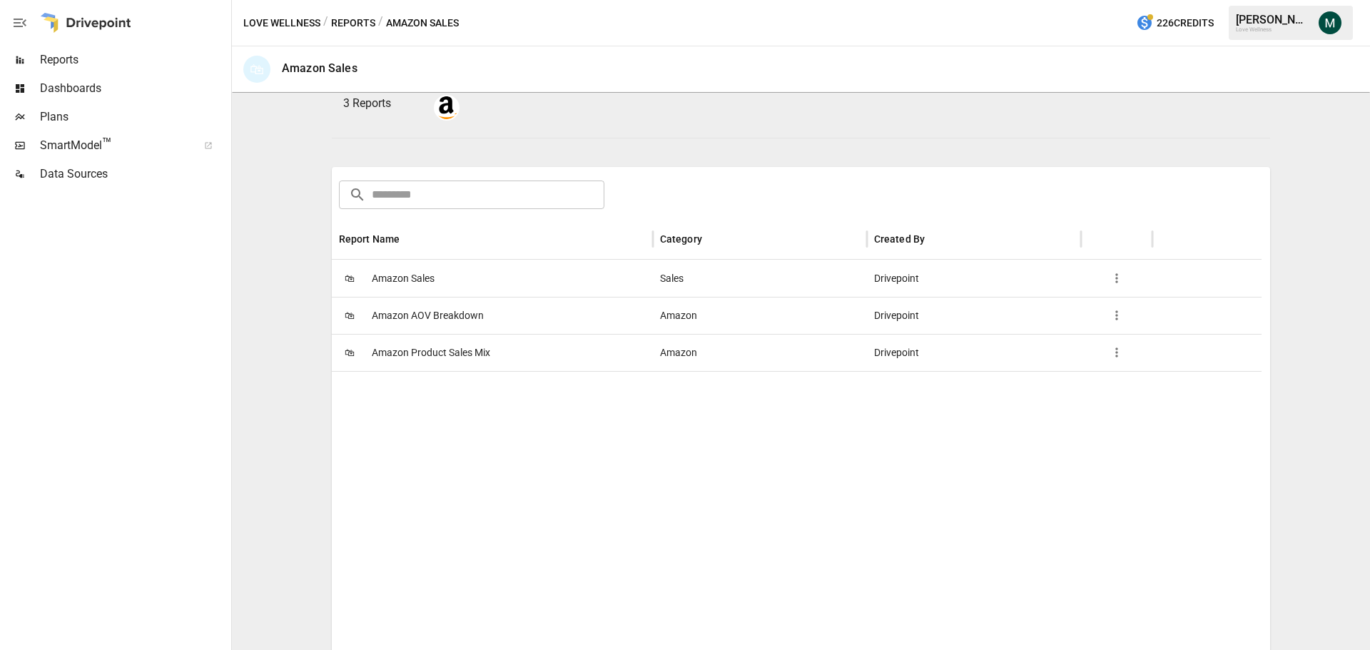
scroll to position [143, 0]
click at [452, 351] on span "Amazon Product Sales Mix" at bounding box center [431, 352] width 118 height 36
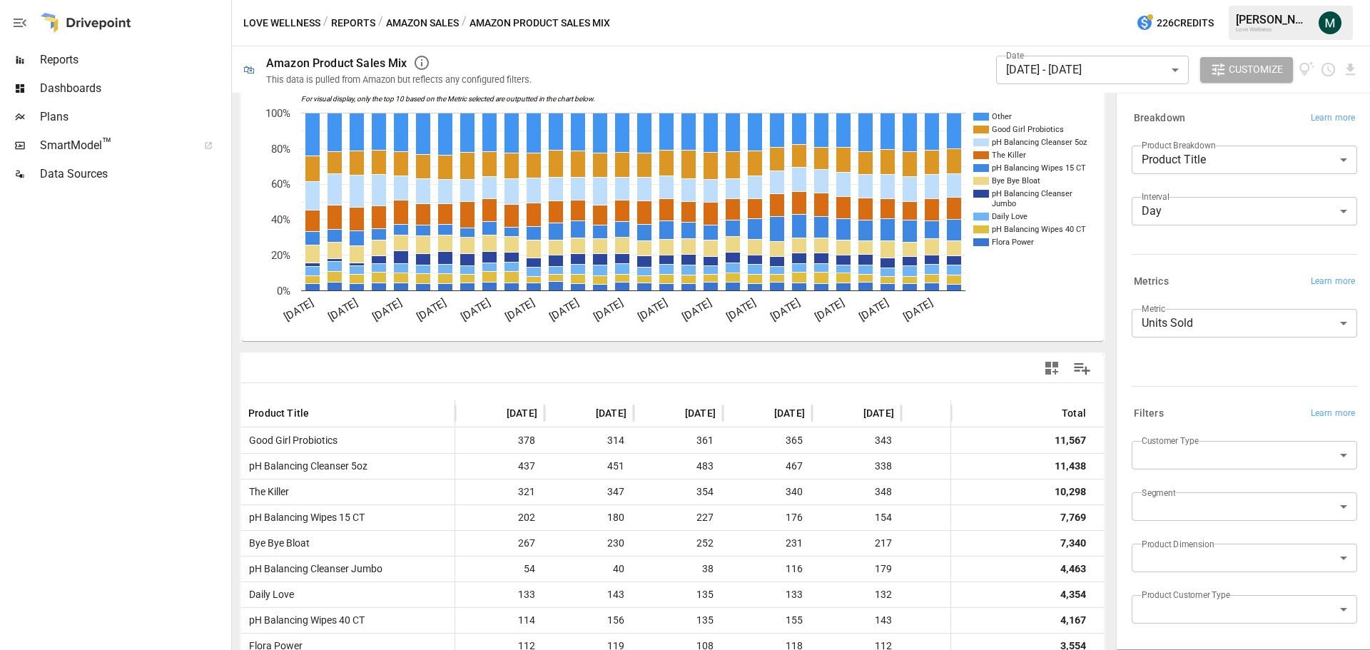
scroll to position [71, 0]
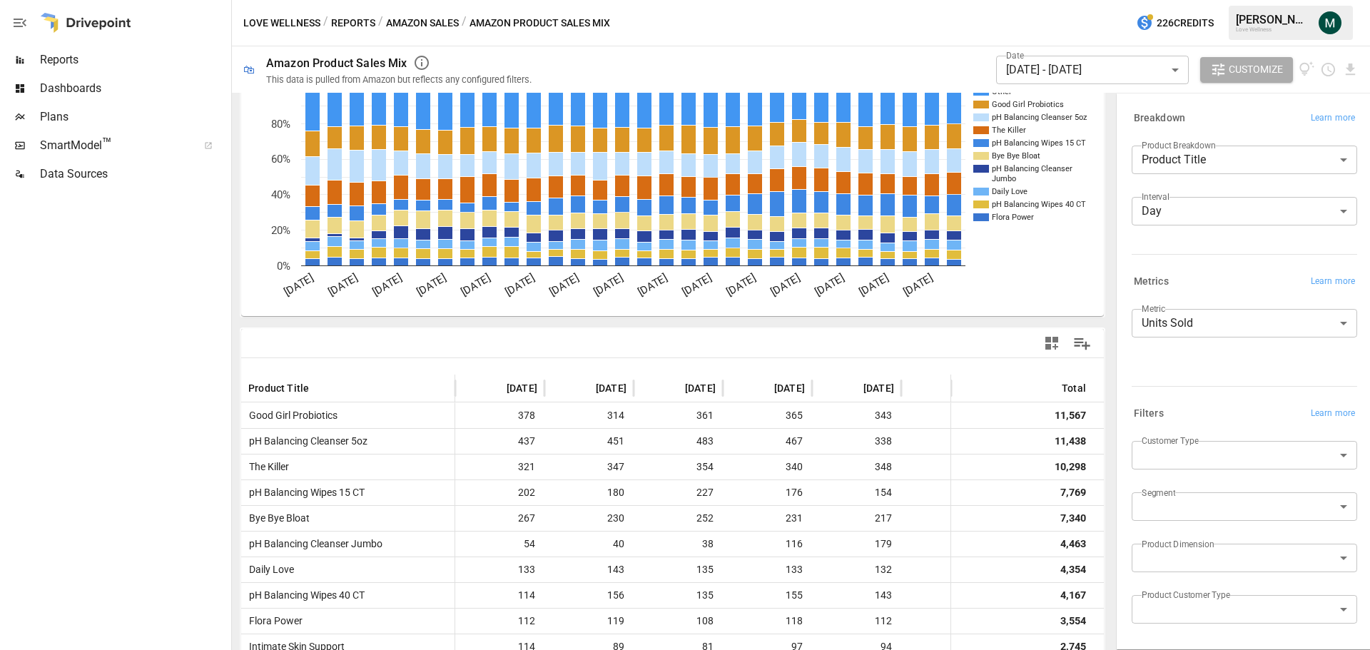
click at [1249, 307] on div "**********" at bounding box center [1241, 341] width 231 height 77
click at [1239, 0] on body "Reports Dashboards Plans SmartModel ™ Data Sources Love Wellness / Reports / Am…" at bounding box center [685, 0] width 1370 height 0
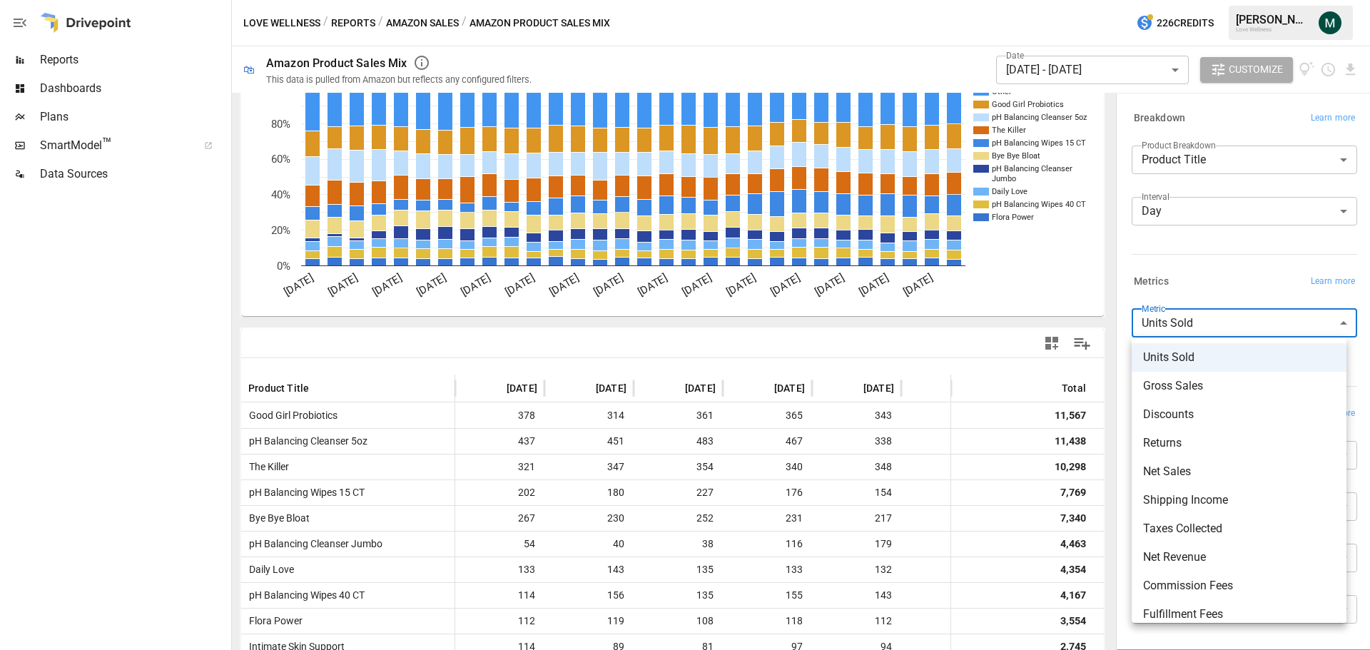
click at [1226, 390] on span "Gross Sales" at bounding box center [1239, 385] width 192 height 17
type input "**********"
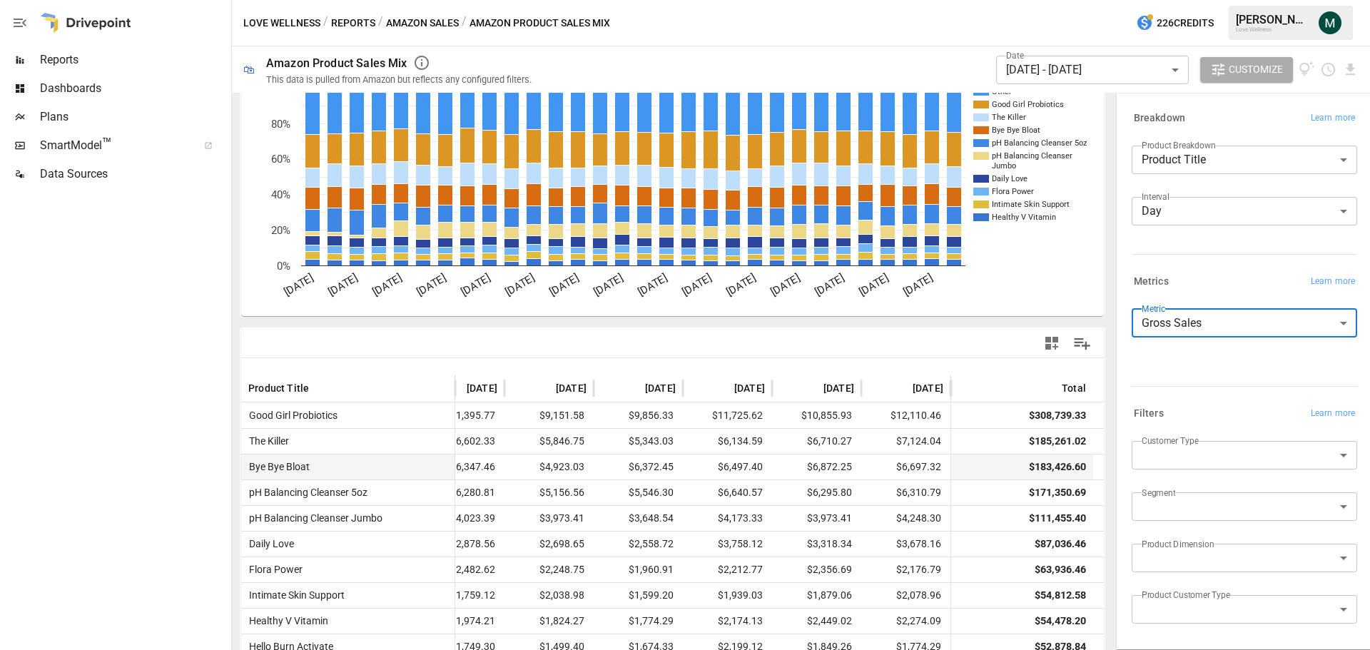
scroll to position [0, 2191]
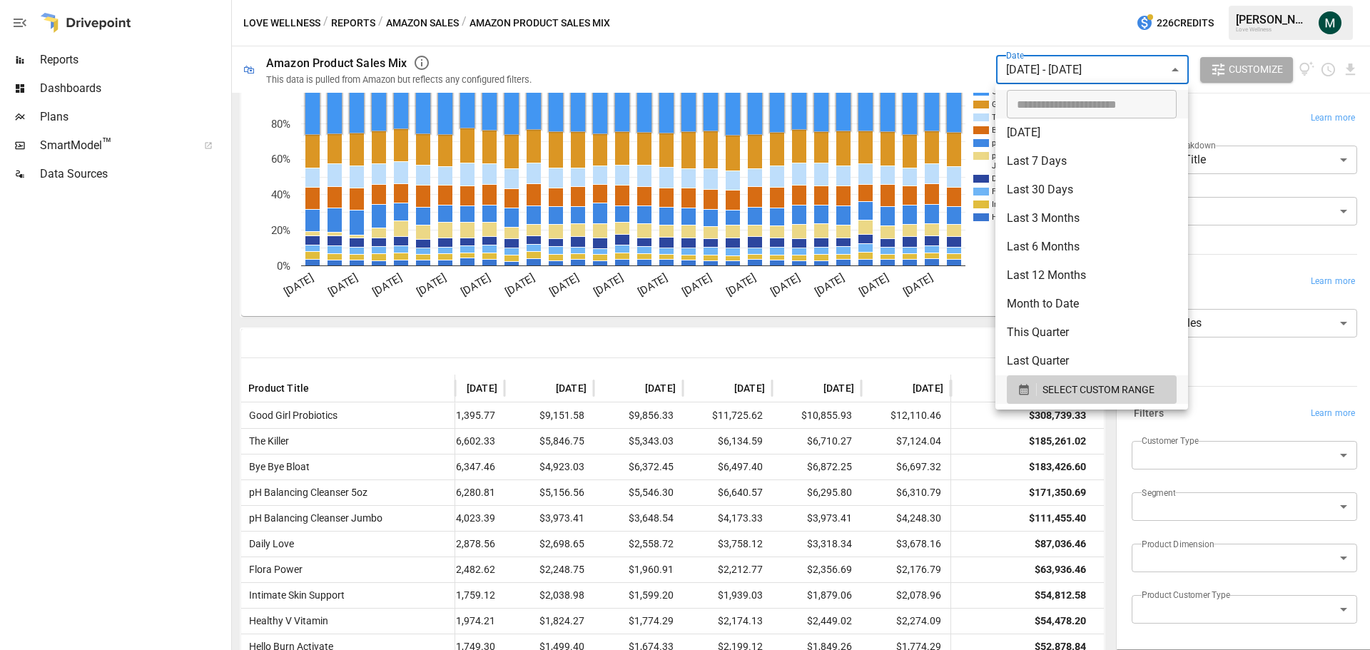
click at [1067, 0] on body "Reports Dashboards Plans SmartModel ™ Data Sources Love Wellness / Reports / Am…" at bounding box center [685, 0] width 1370 height 0
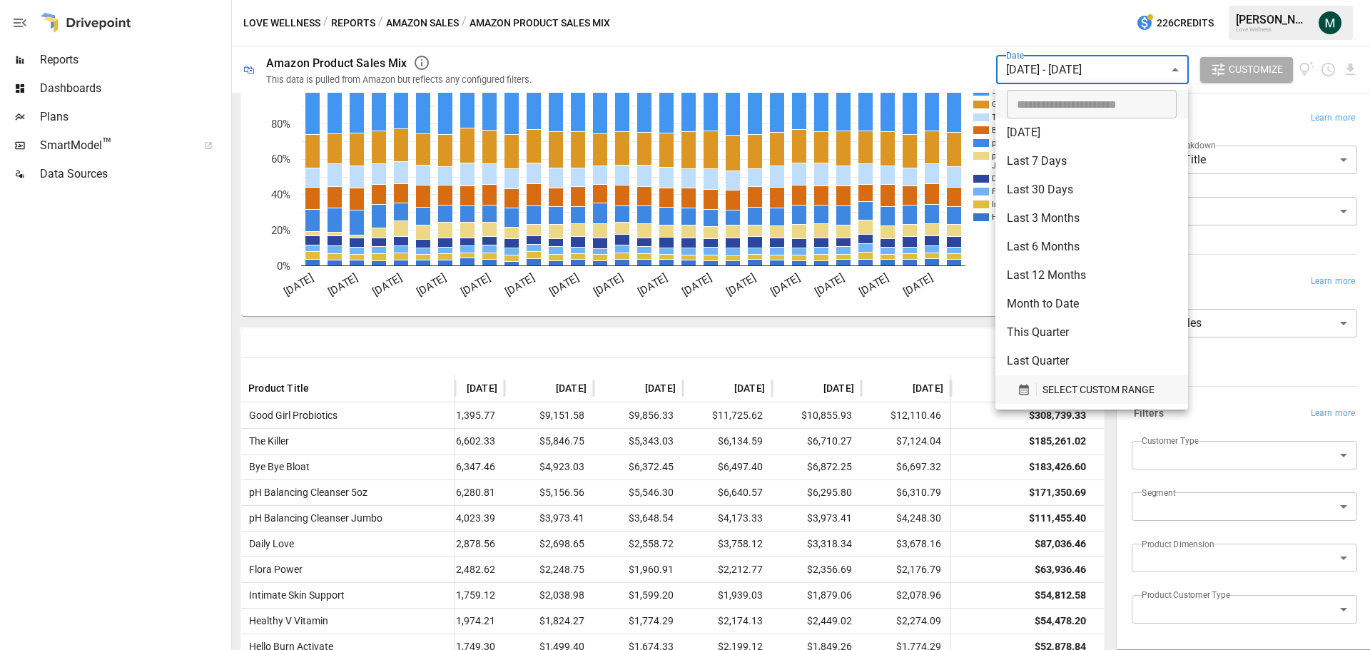
click at [1064, 397] on span "SELECT CUSTOM RANGE" at bounding box center [1098, 390] width 112 height 18
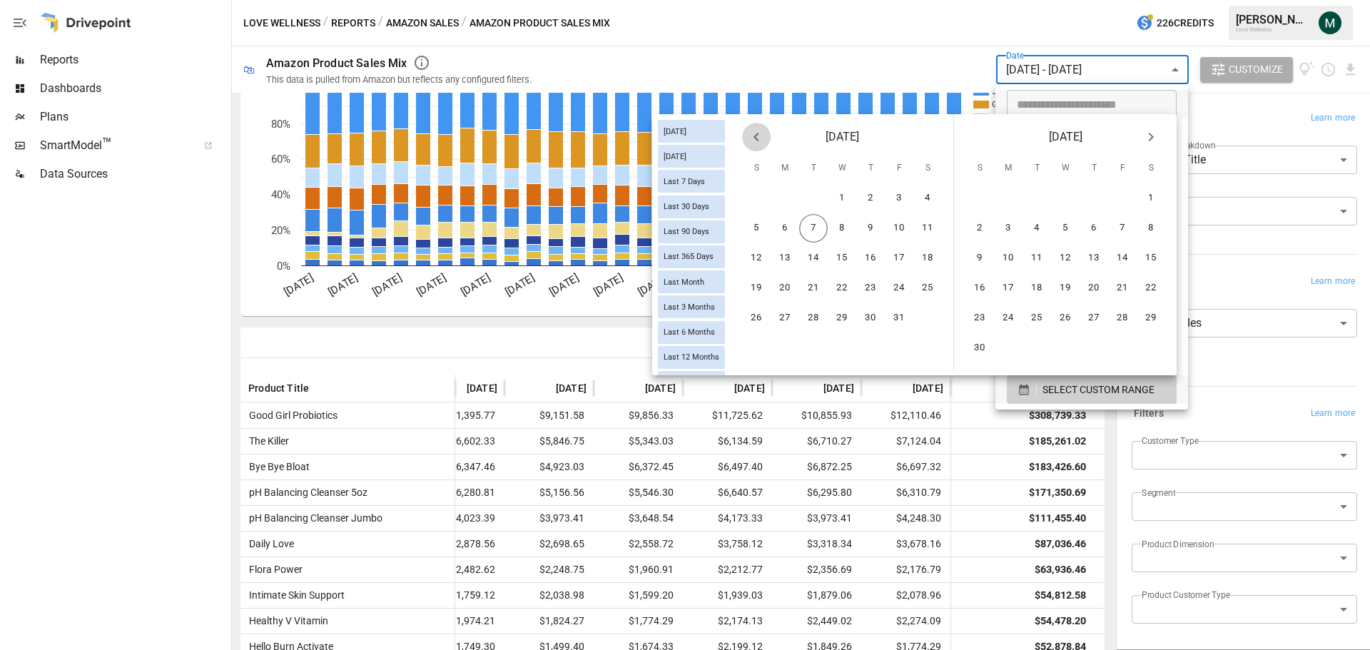
click at [761, 135] on icon "Previous month" at bounding box center [756, 136] width 17 height 17
click at [889, 197] on button "1" at bounding box center [899, 198] width 29 height 29
click at [1155, 139] on icon "Next month" at bounding box center [1150, 136] width 17 height 17
click at [1037, 225] on button "7" at bounding box center [1036, 228] width 29 height 29
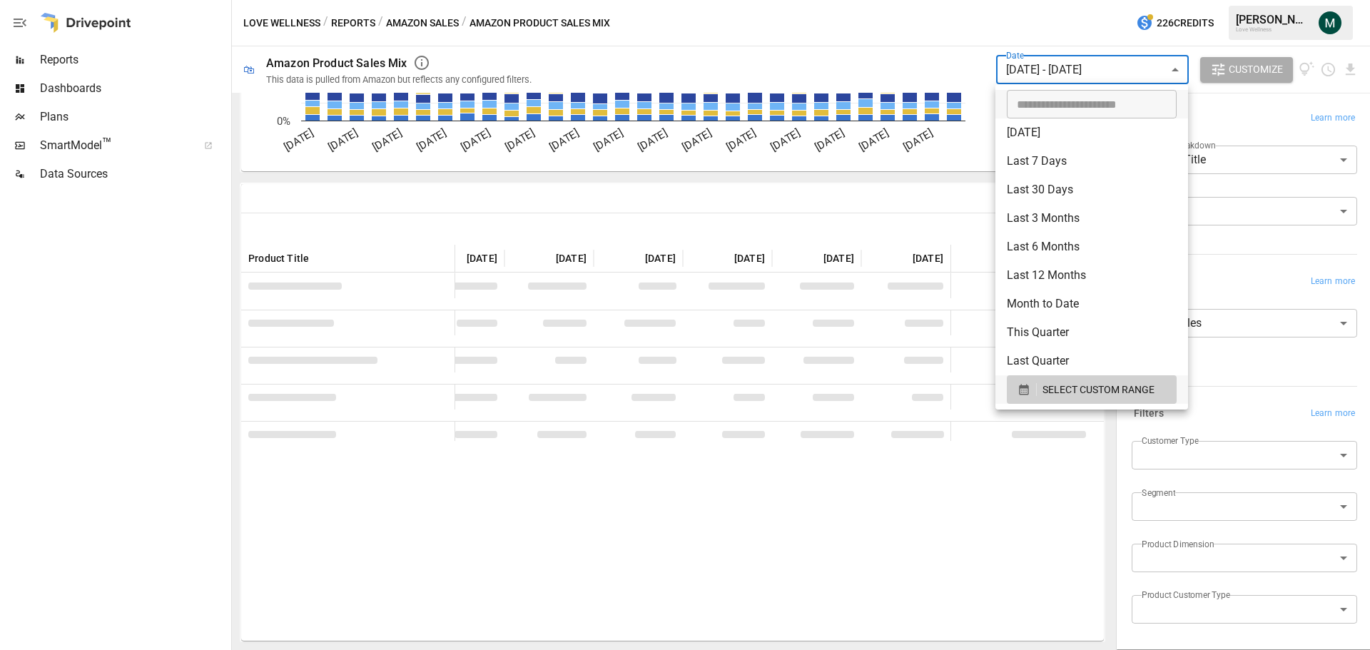
scroll to position [71, 0]
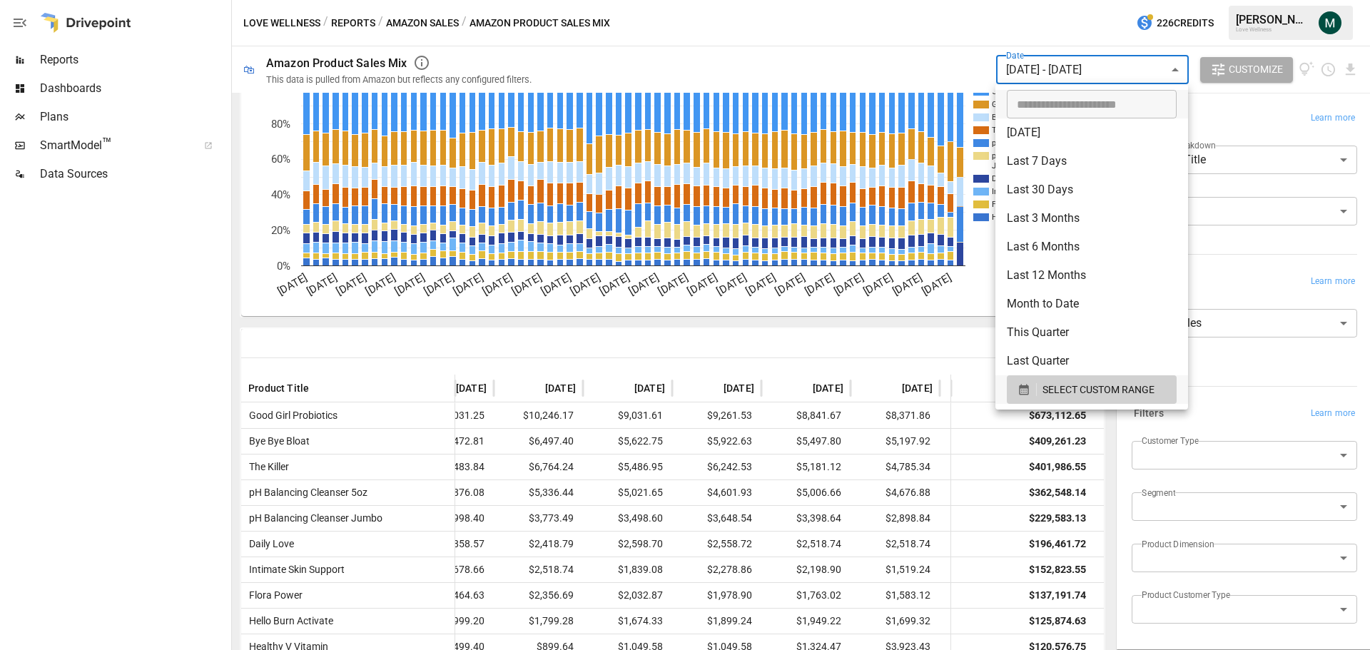
click at [201, 430] on div at bounding box center [685, 325] width 1370 height 650
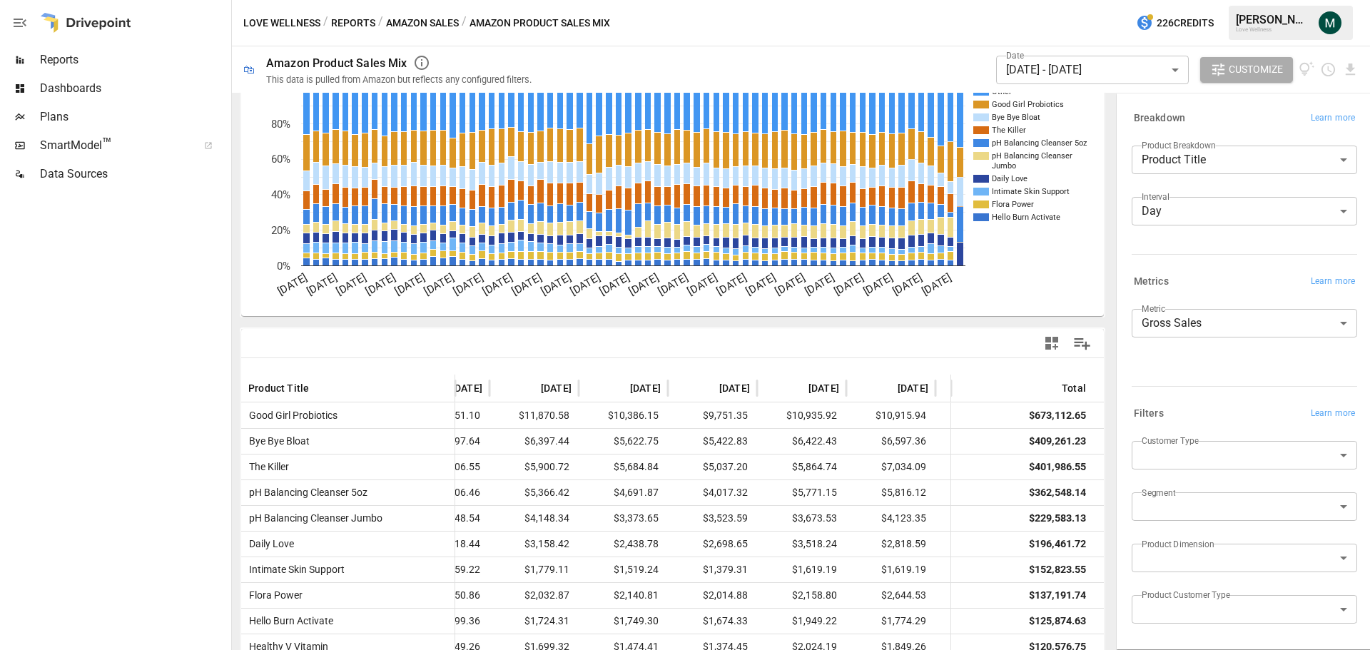
scroll to position [0, 4246]
click at [99, 66] on span "Reports" at bounding box center [134, 59] width 188 height 17
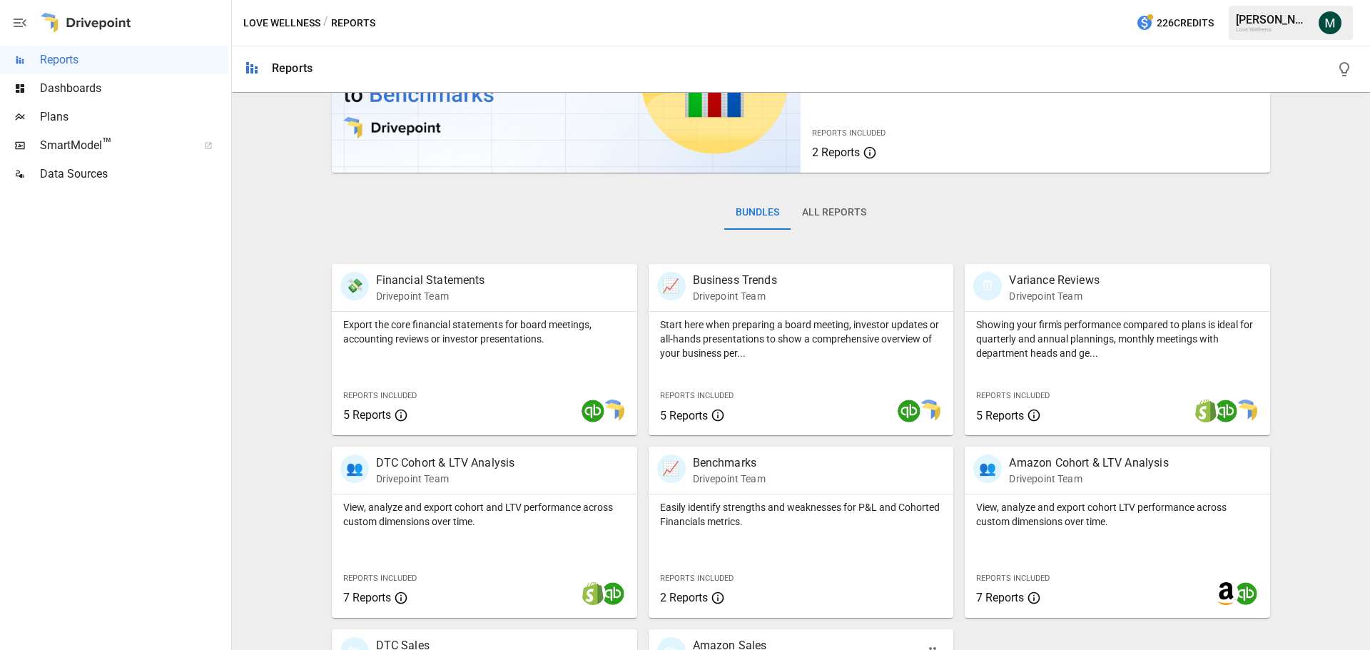
scroll to position [273, 0]
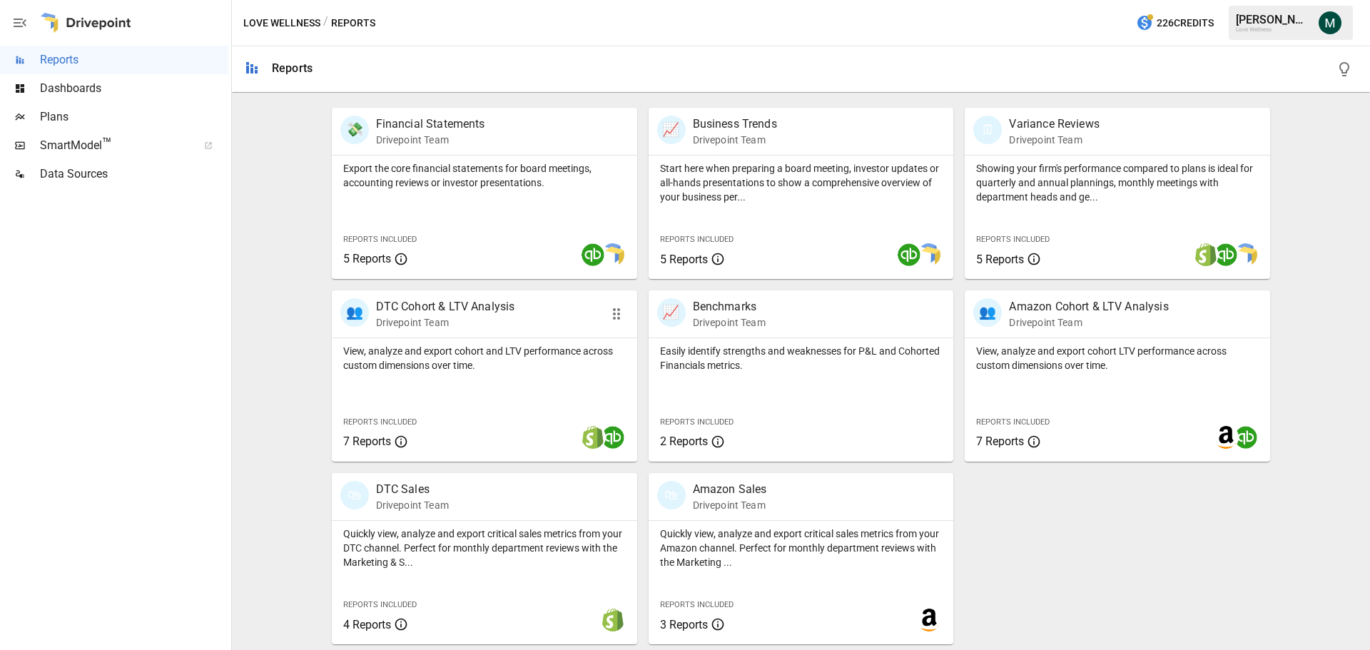
click at [449, 303] on p "DTC Cohort & LTV Analysis" at bounding box center [445, 306] width 139 height 17
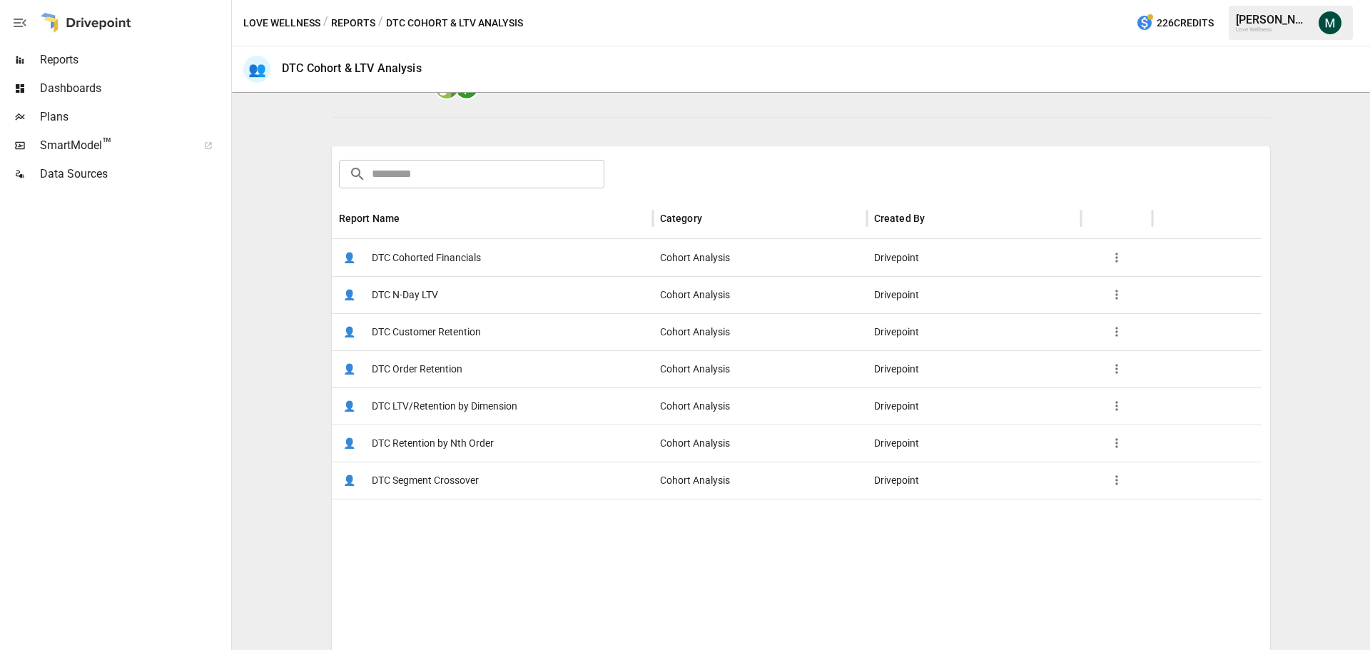
scroll to position [214, 0]
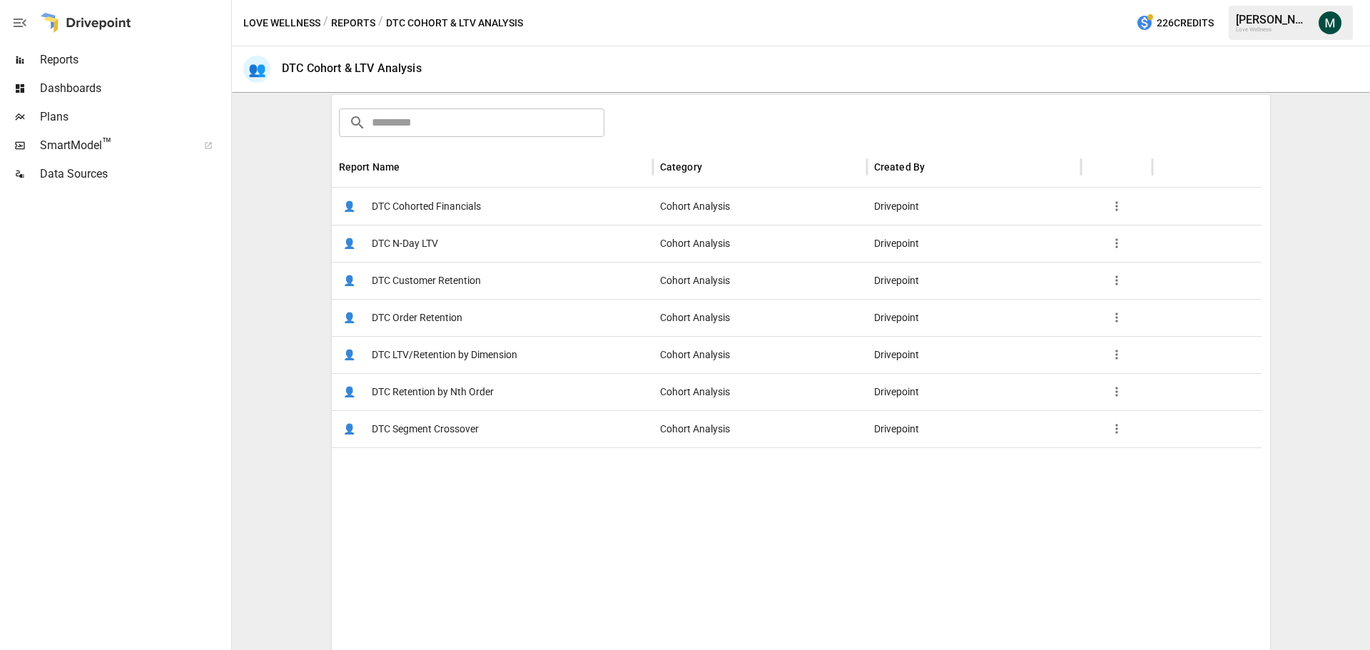
click at [422, 241] on span "DTC N-Day LTV" at bounding box center [405, 243] width 66 height 36
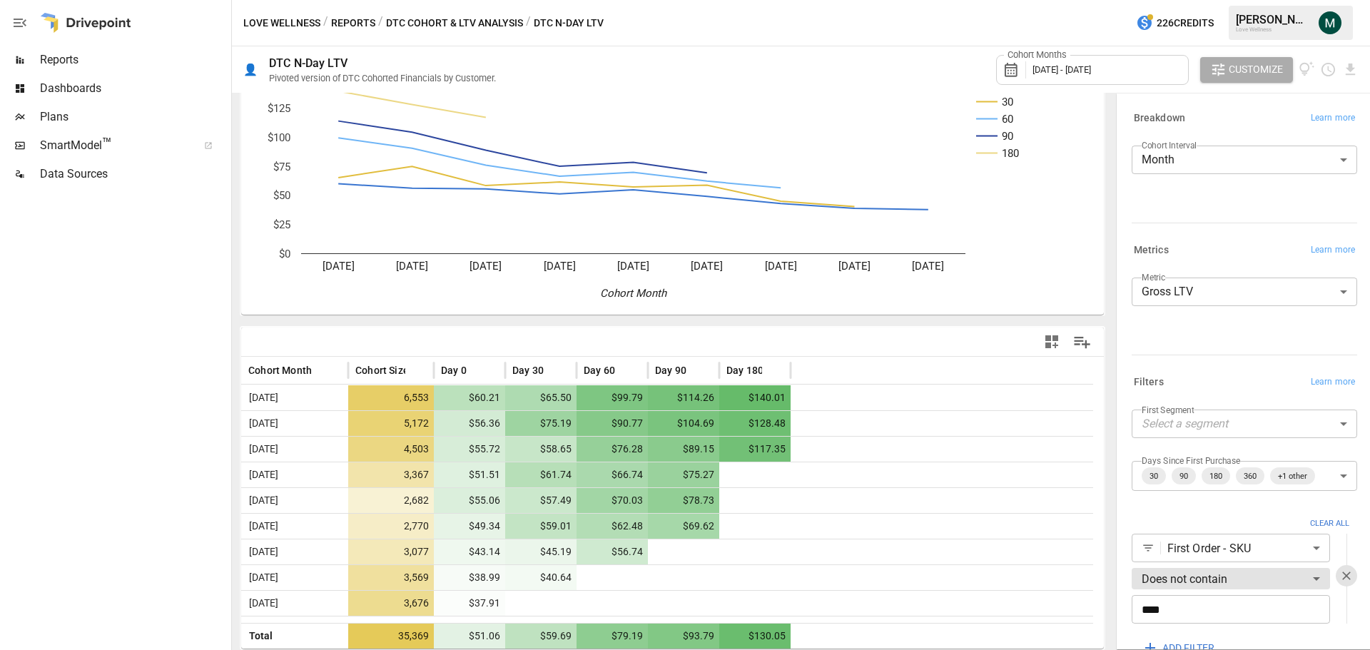
scroll to position [73, 0]
click at [1204, 0] on body "Reports Dashboards Plans SmartModel ™ Data Sources Love Wellness / Reports / DT…" at bounding box center [685, 0] width 1370 height 0
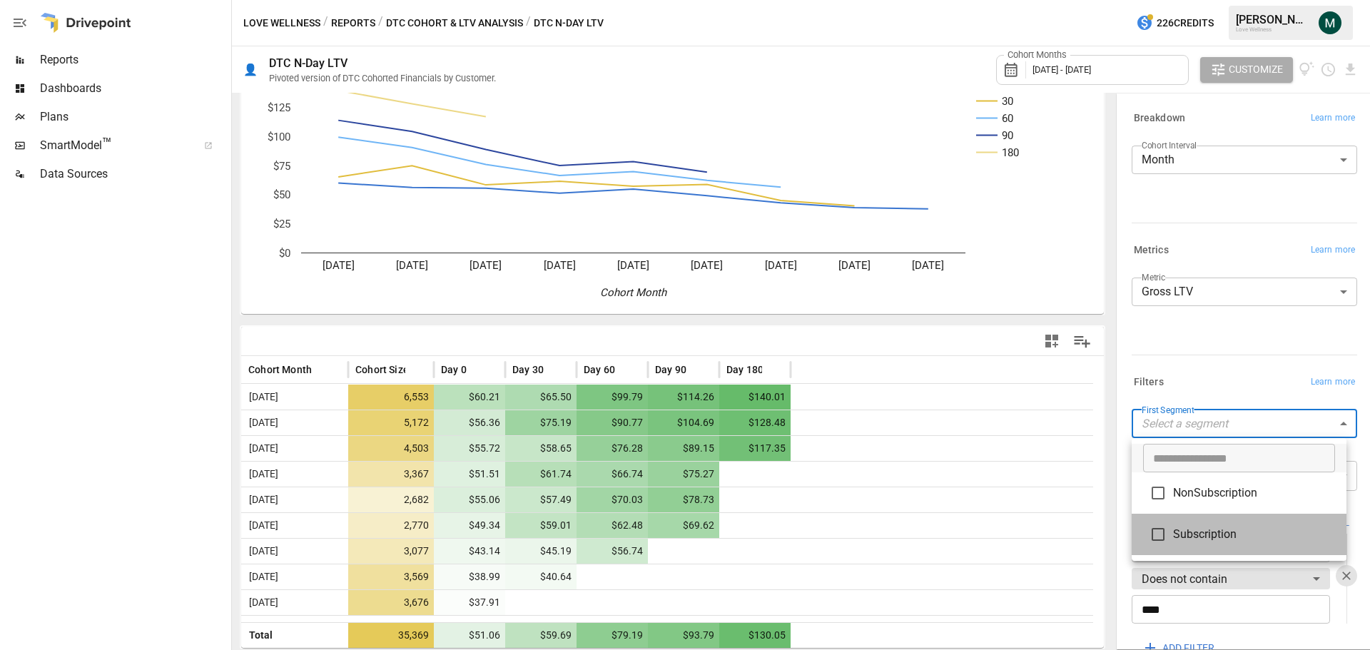
click at [1203, 528] on span "Subscription" at bounding box center [1254, 534] width 162 height 17
type input "**********"
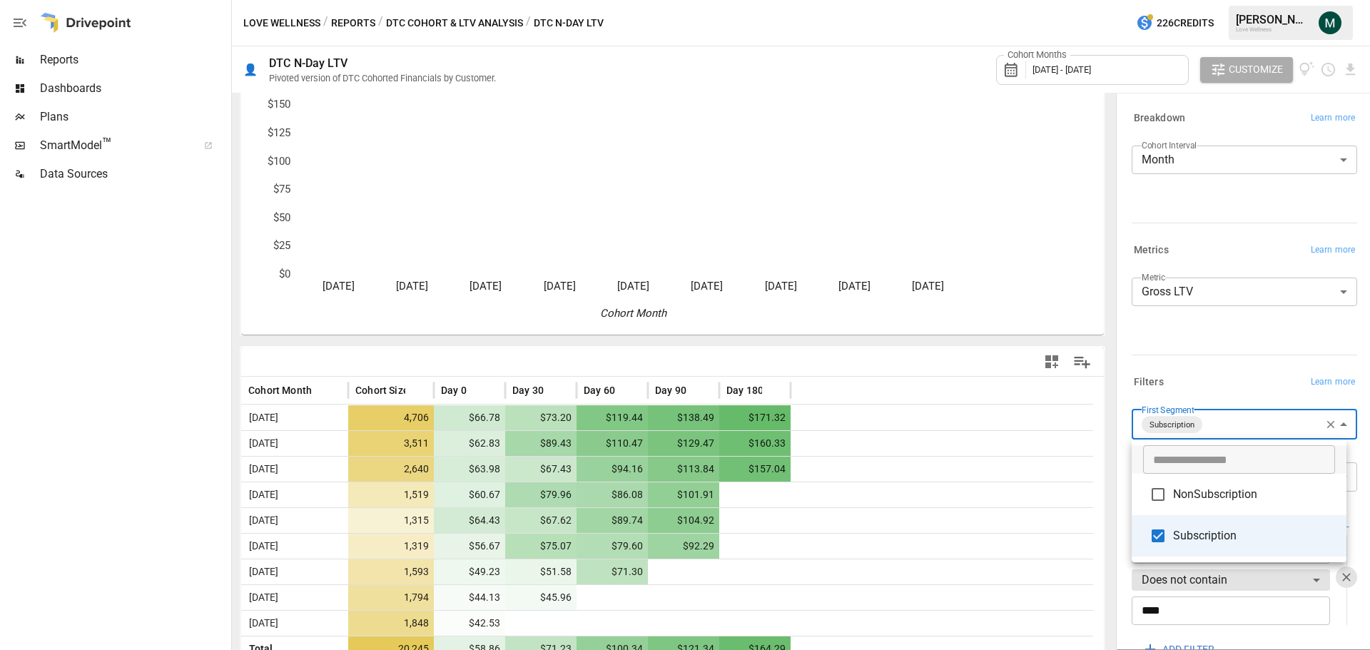
scroll to position [73, 0]
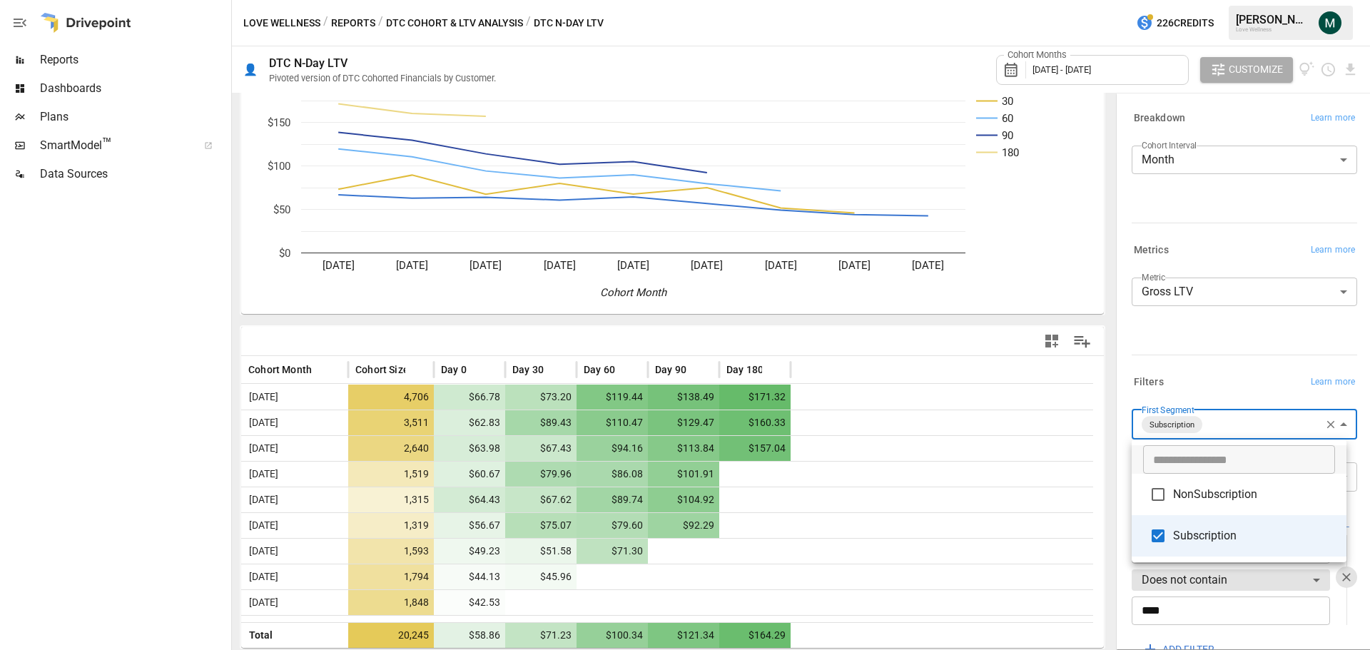
click at [1323, 424] on div at bounding box center [685, 325] width 1370 height 650
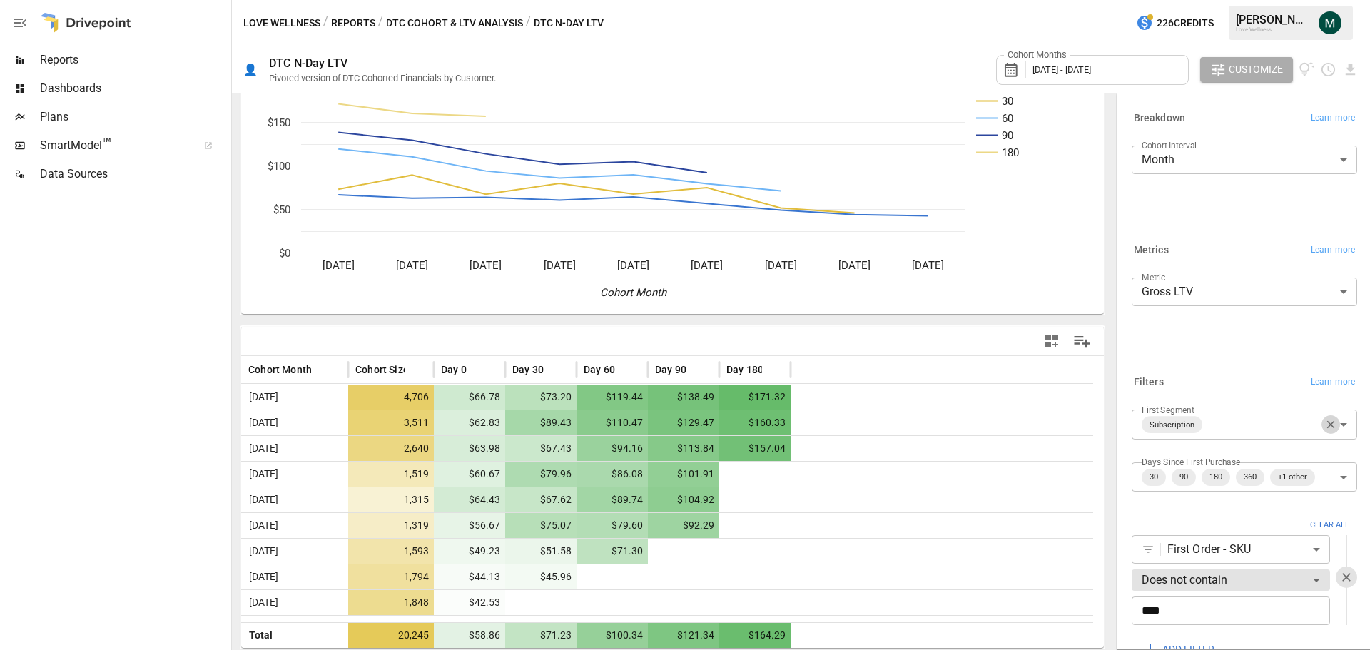
click at [1327, 425] on icon "button" at bounding box center [1331, 425] width 8 height 8
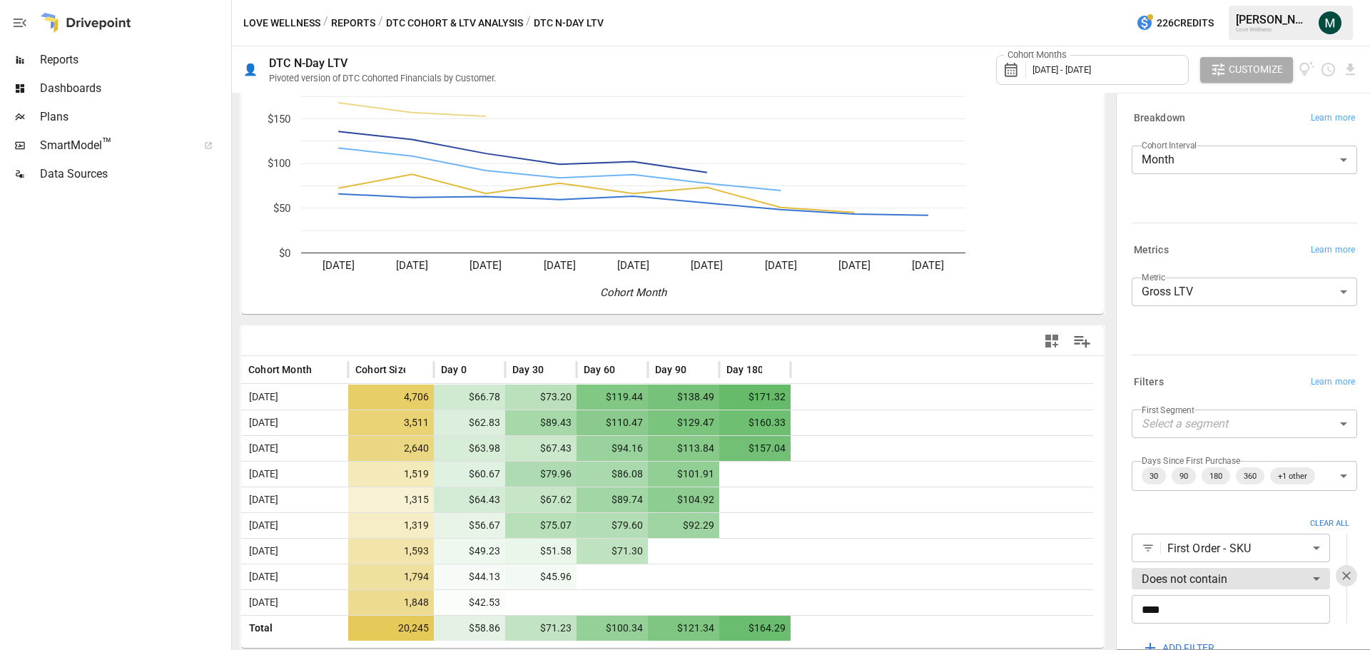
scroll to position [73, 0]
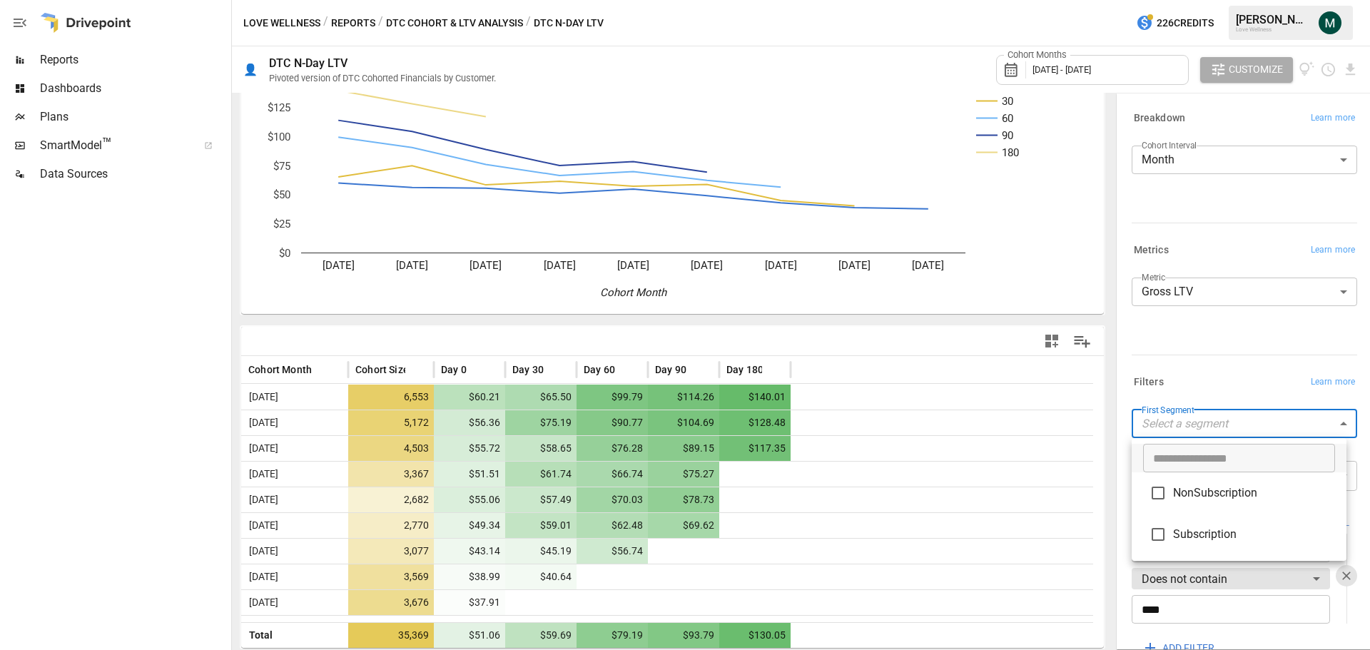
click at [1190, 0] on body "Reports Dashboards Plans SmartModel ™ Data Sources Love Wellness / Reports / DT…" at bounding box center [685, 0] width 1370 height 0
click at [1183, 539] on span "Subscription" at bounding box center [1254, 534] width 162 height 17
type input "**********"
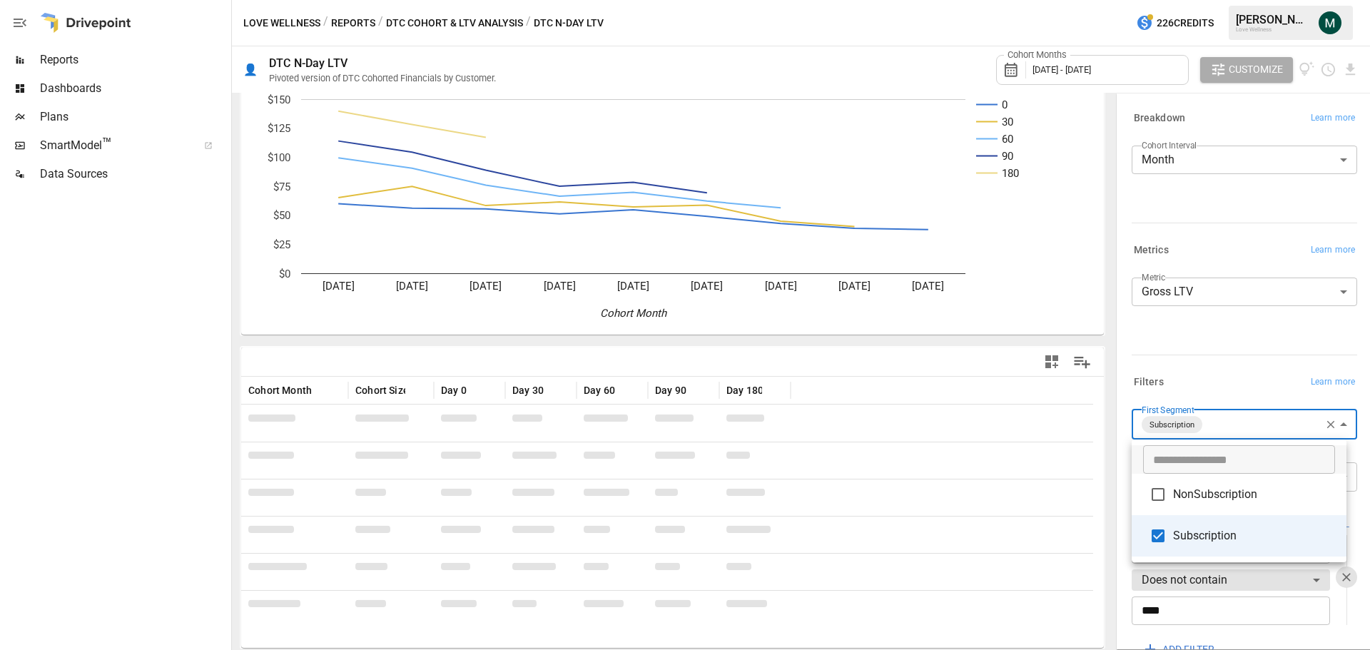
scroll to position [73, 0]
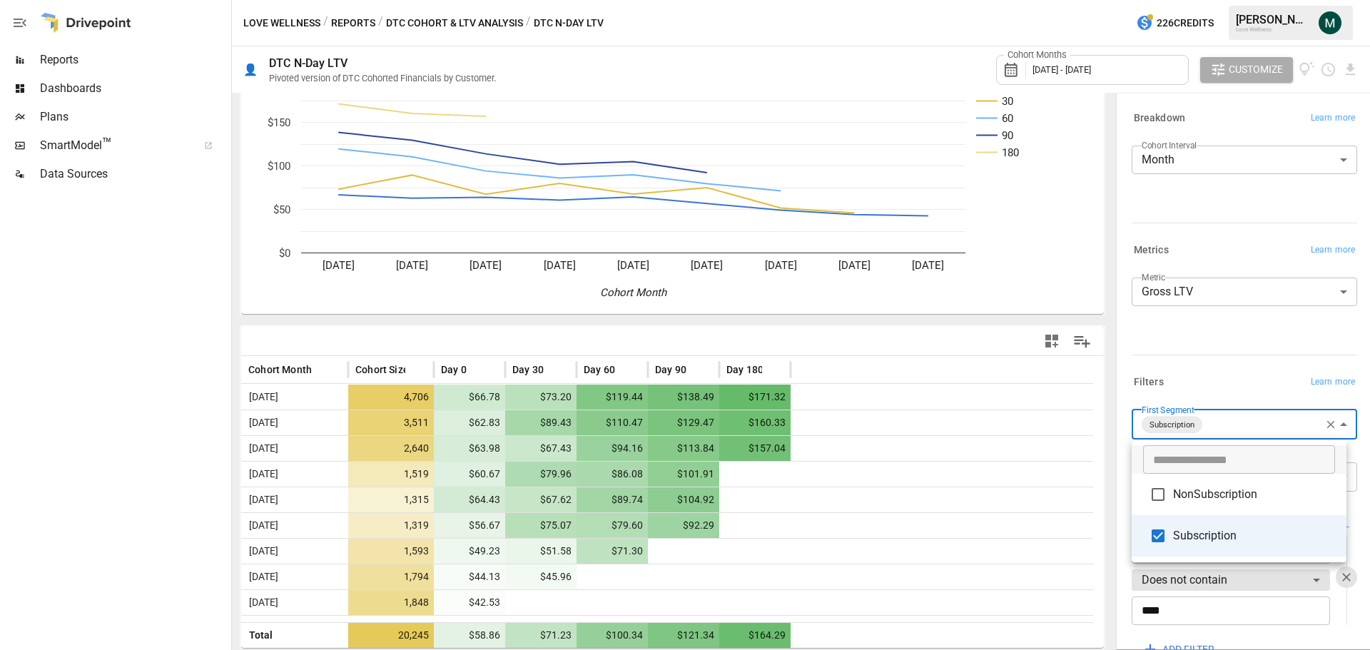
click at [1264, 344] on div at bounding box center [685, 325] width 1370 height 650
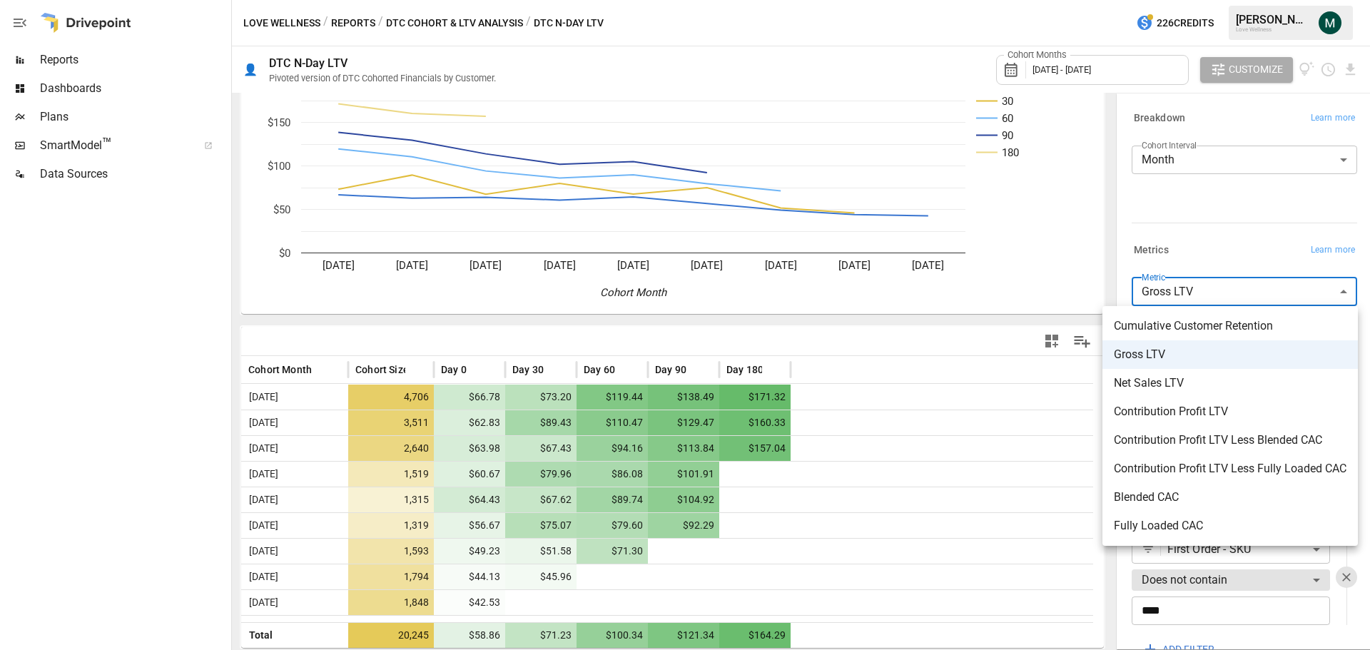
click at [1245, 0] on body "Reports Dashboards Plans SmartModel ™ Data Sources Love Wellness / Reports / DT…" at bounding box center [685, 0] width 1370 height 0
click at [1240, 382] on span "Net Sales LTV" at bounding box center [1230, 383] width 233 height 17
type input "**********"
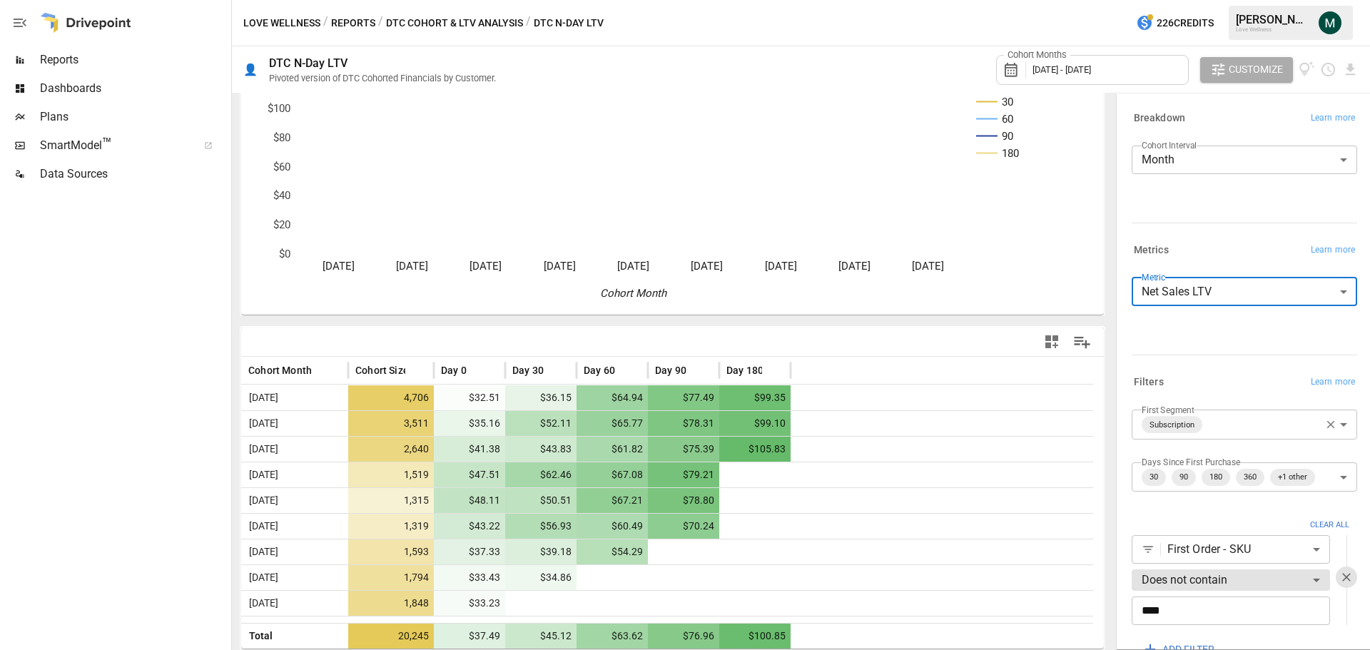
scroll to position [73, 0]
